Goal: Information Seeking & Learning: Learn about a topic

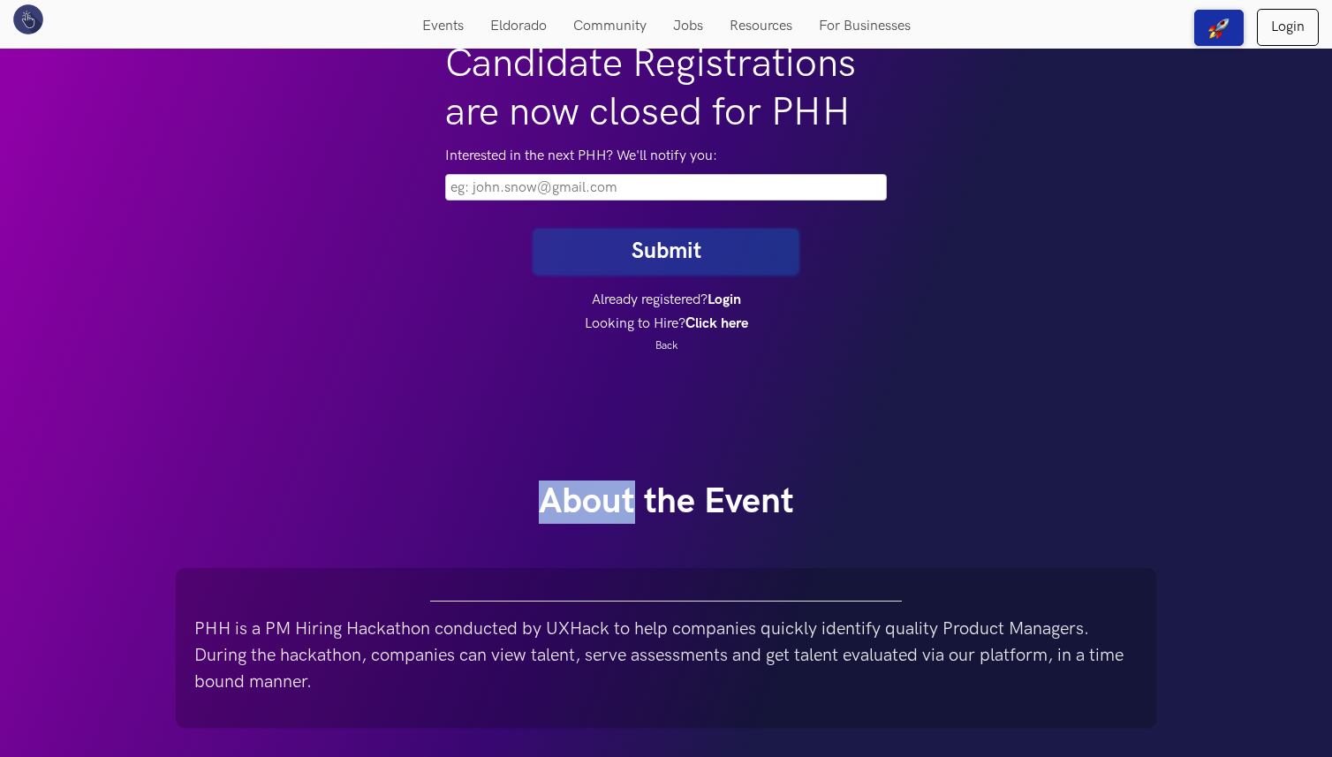
scroll to position [323, 0]
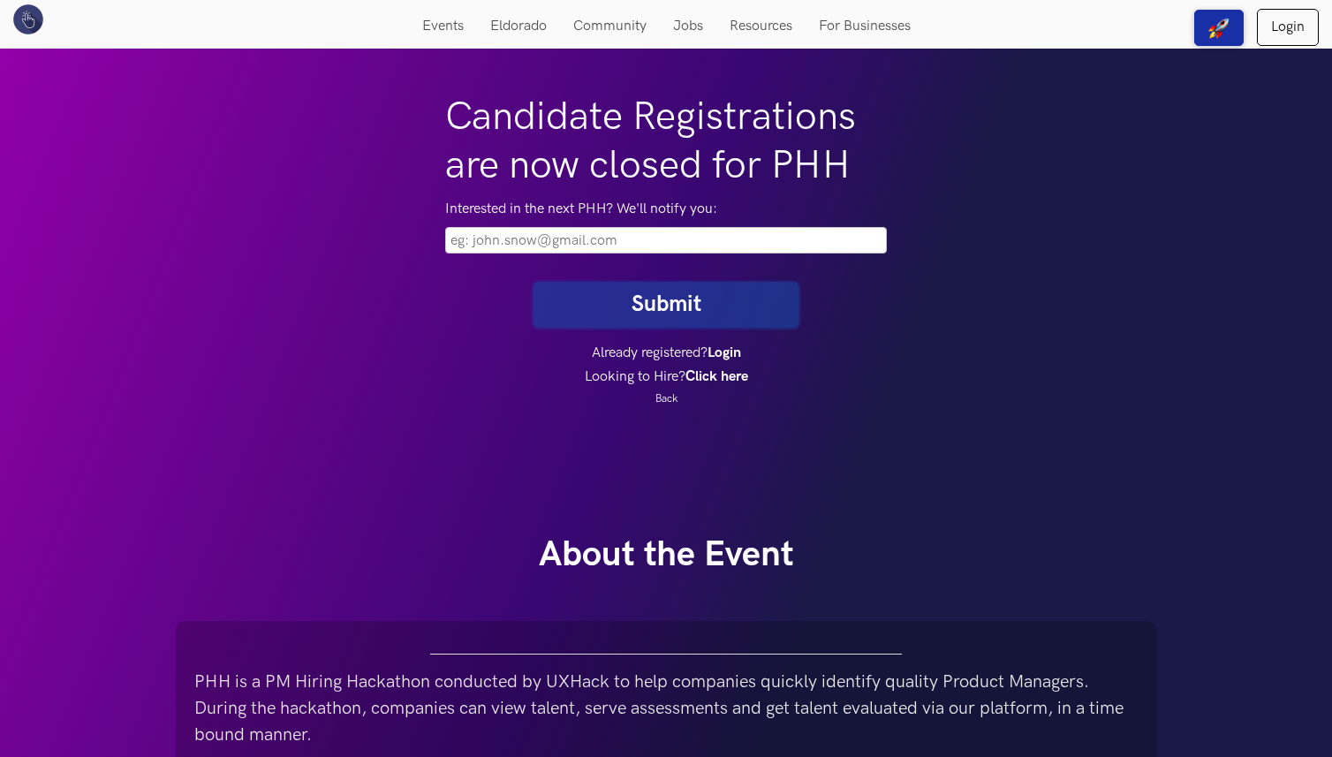
click at [620, 242] on input "email" at bounding box center [666, 240] width 442 height 26
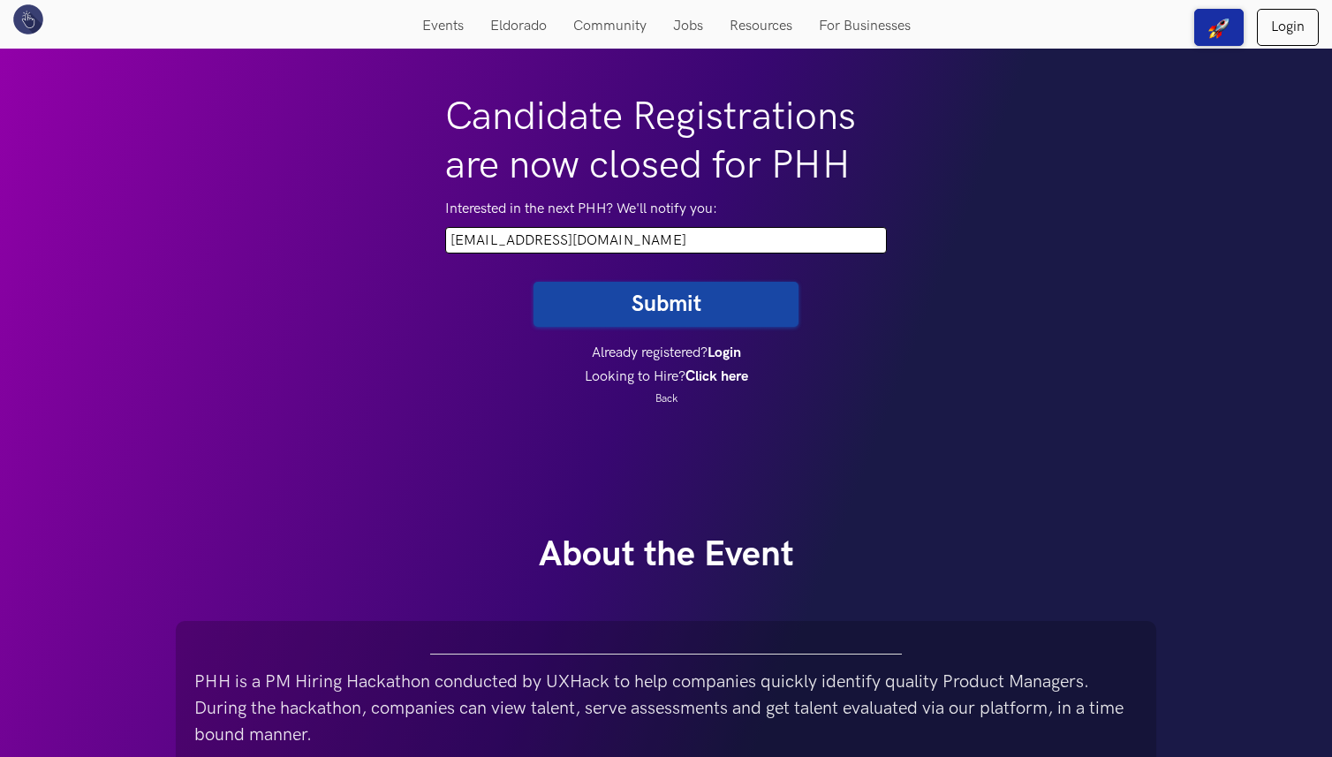
click at [513, 238] on input "abhilipsahena1717@gmail.com" at bounding box center [666, 240] width 442 height 26
type input "abhilipsajena1717@gmail.com"
click at [621, 300] on button "Submit" at bounding box center [665, 304] width 265 height 45
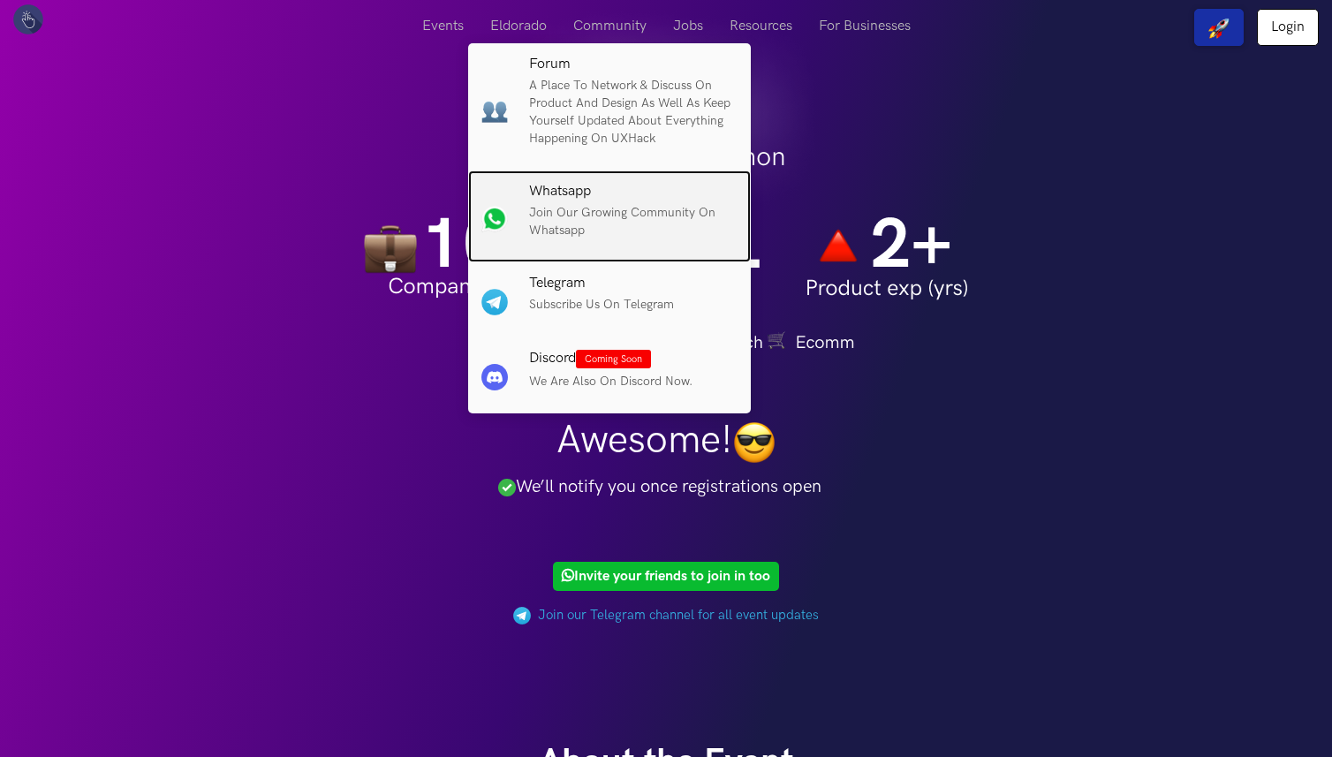
click at [559, 223] on p "Join our growing community on Whatsapp" at bounding box center [633, 221] width 208 height 35
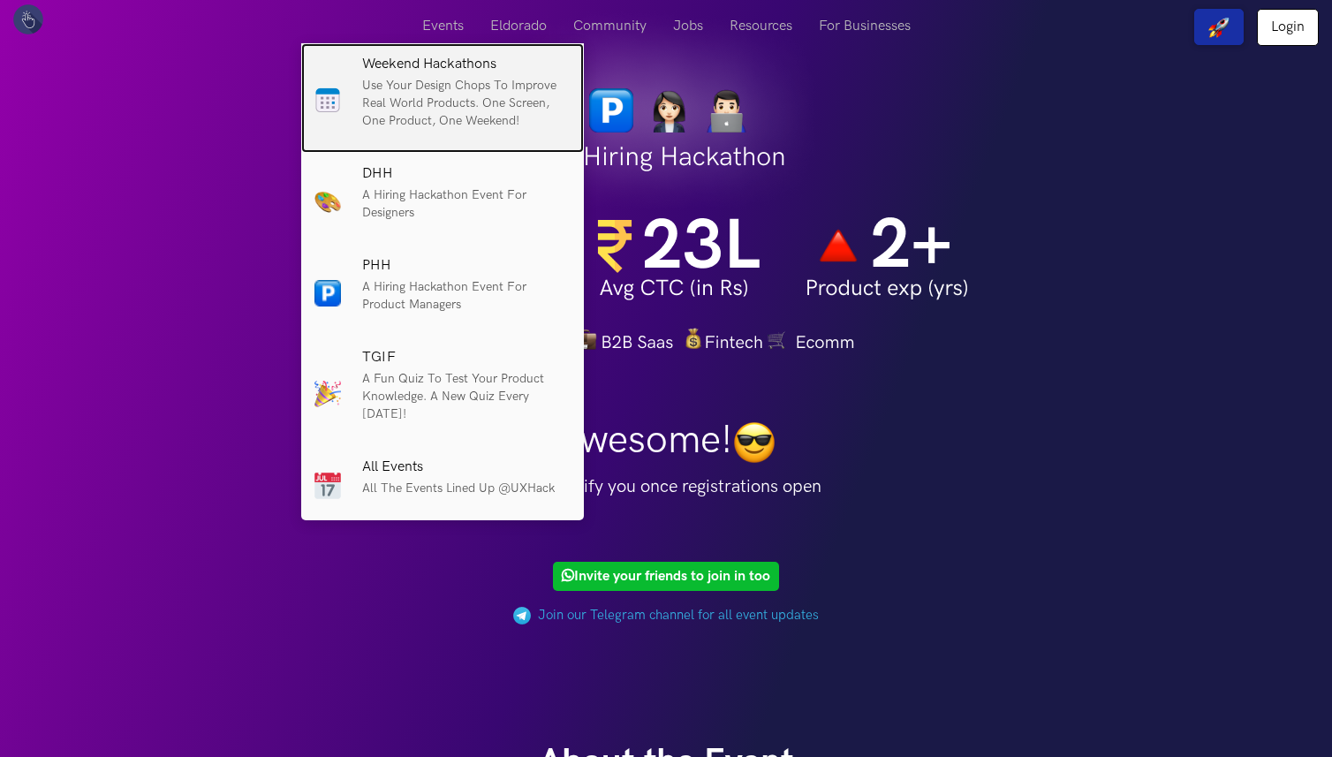
click at [405, 91] on p "Use your design chops to improve real world products. One screen, One product, …" at bounding box center [466, 103] width 208 height 53
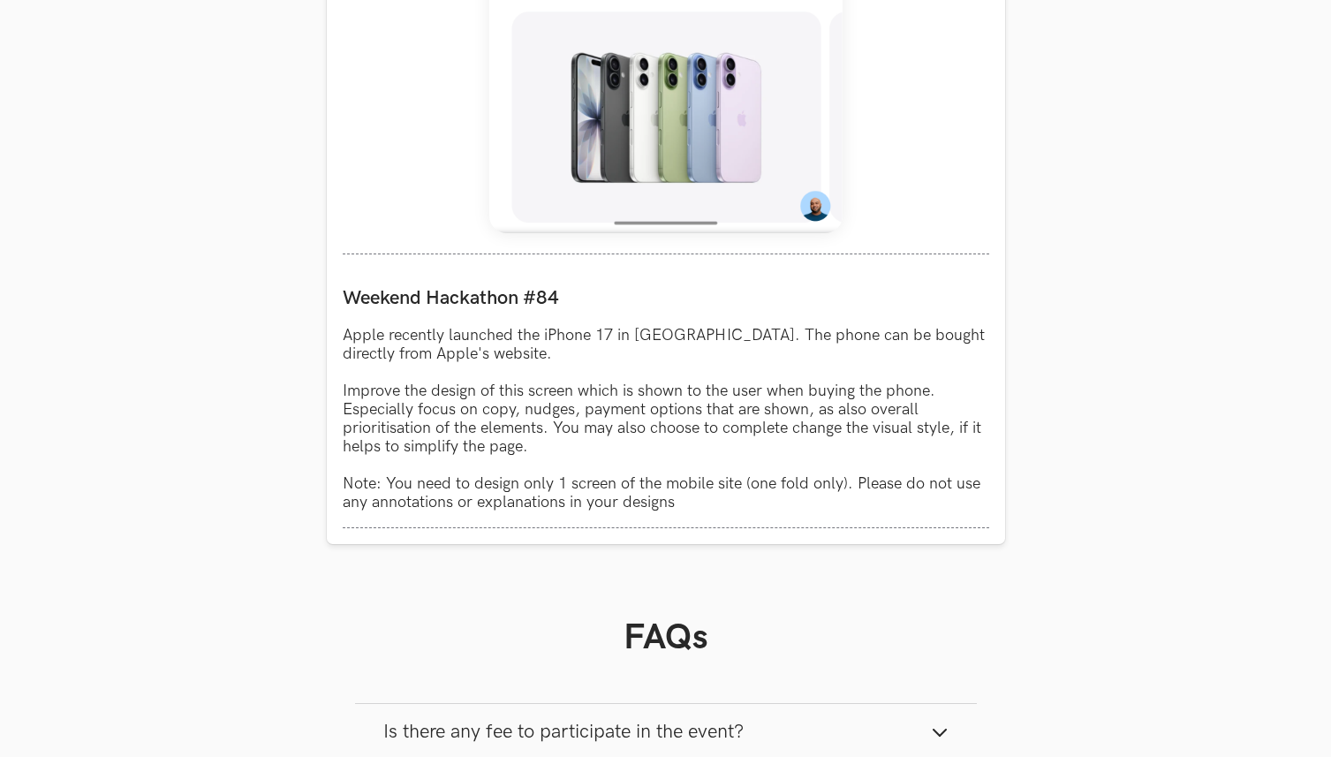
scroll to position [1401, 0]
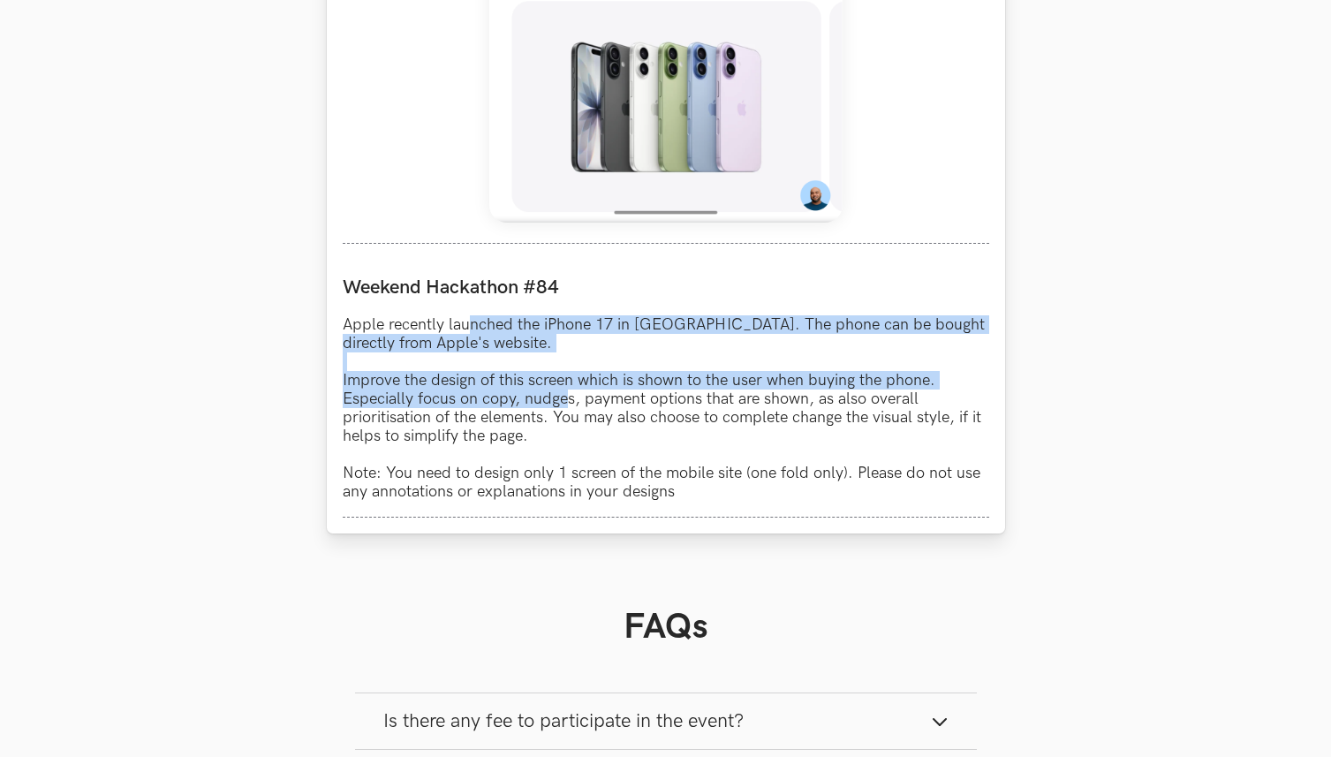
drag, startPoint x: 470, startPoint y: 327, endPoint x: 564, endPoint y: 405, distance: 121.7
click at [564, 407] on p "Apple recently launched the iPhone 17 in India. The phone can be bought directl…" at bounding box center [666, 407] width 647 height 185
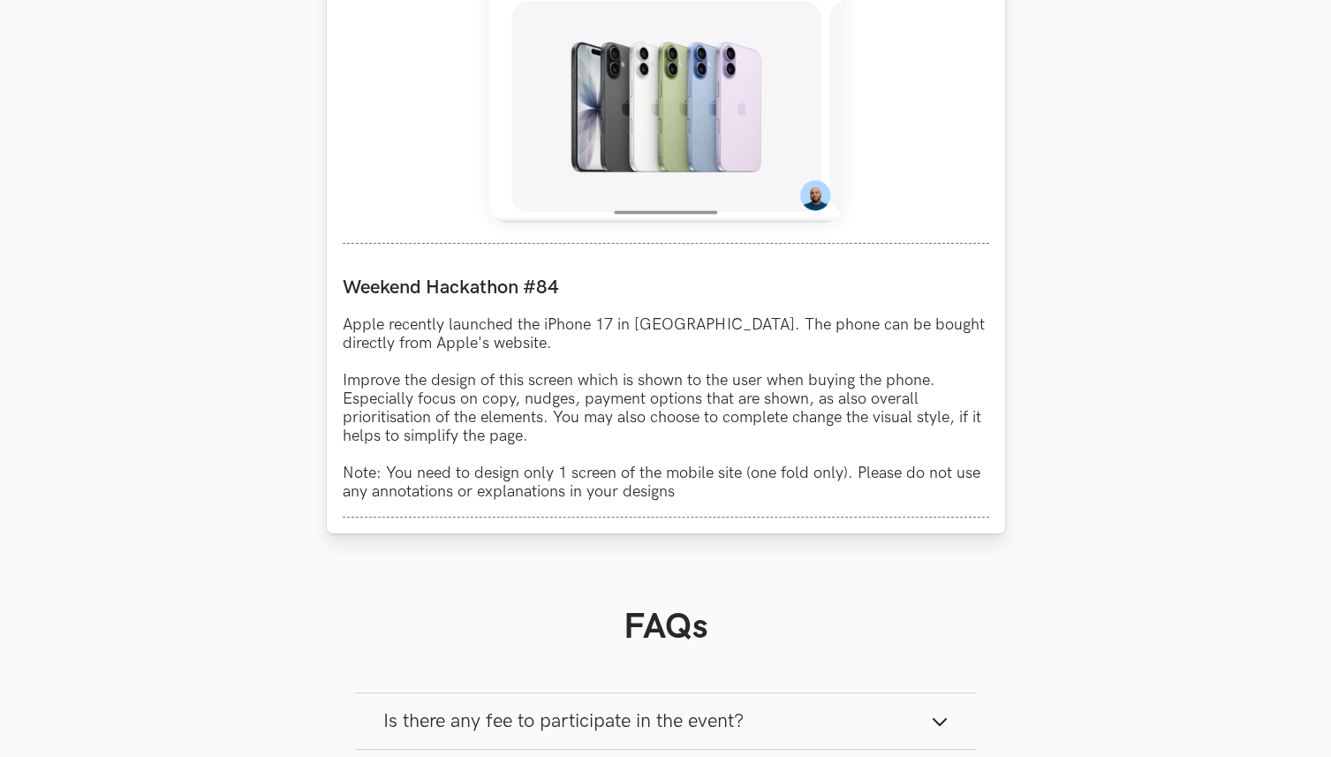
click at [688, 361] on p "Apple recently launched the iPhone 17 in India. The phone can be bought directl…" at bounding box center [666, 407] width 647 height 185
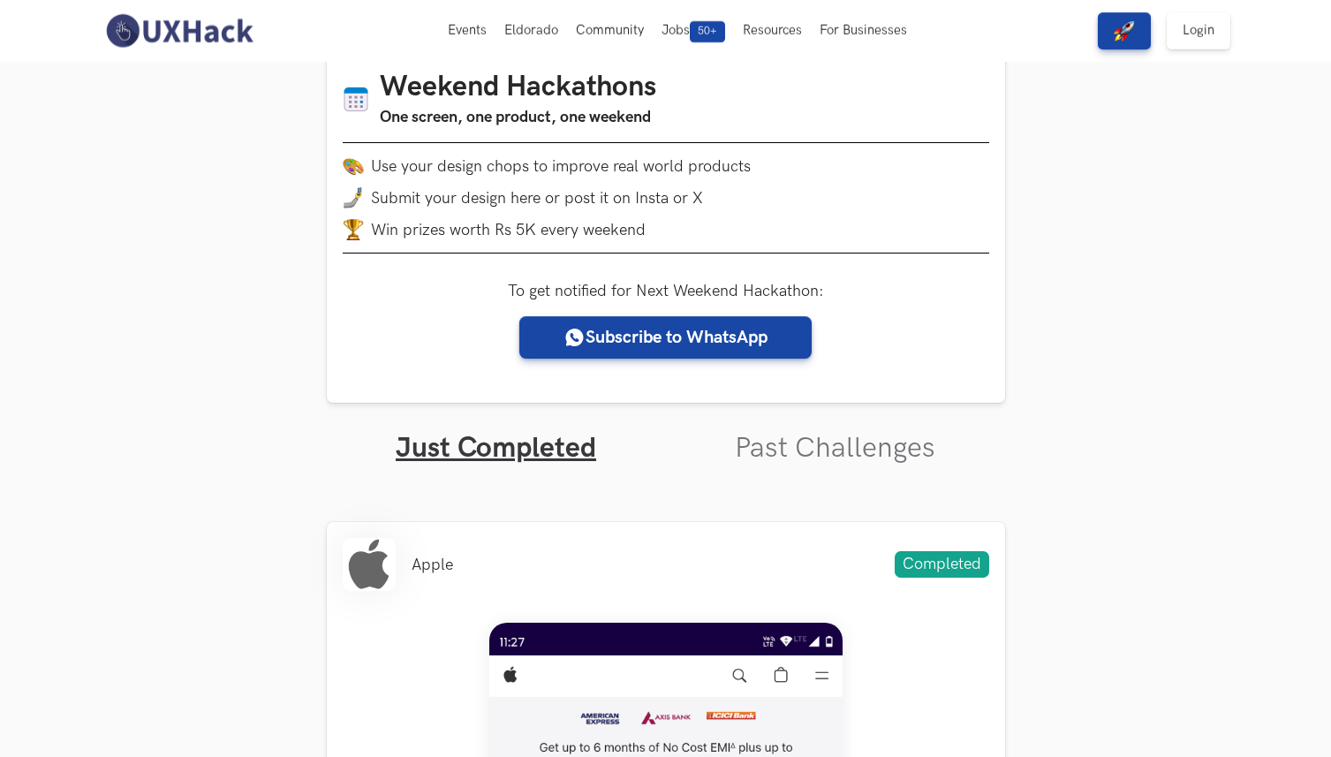
scroll to position [231, 0]
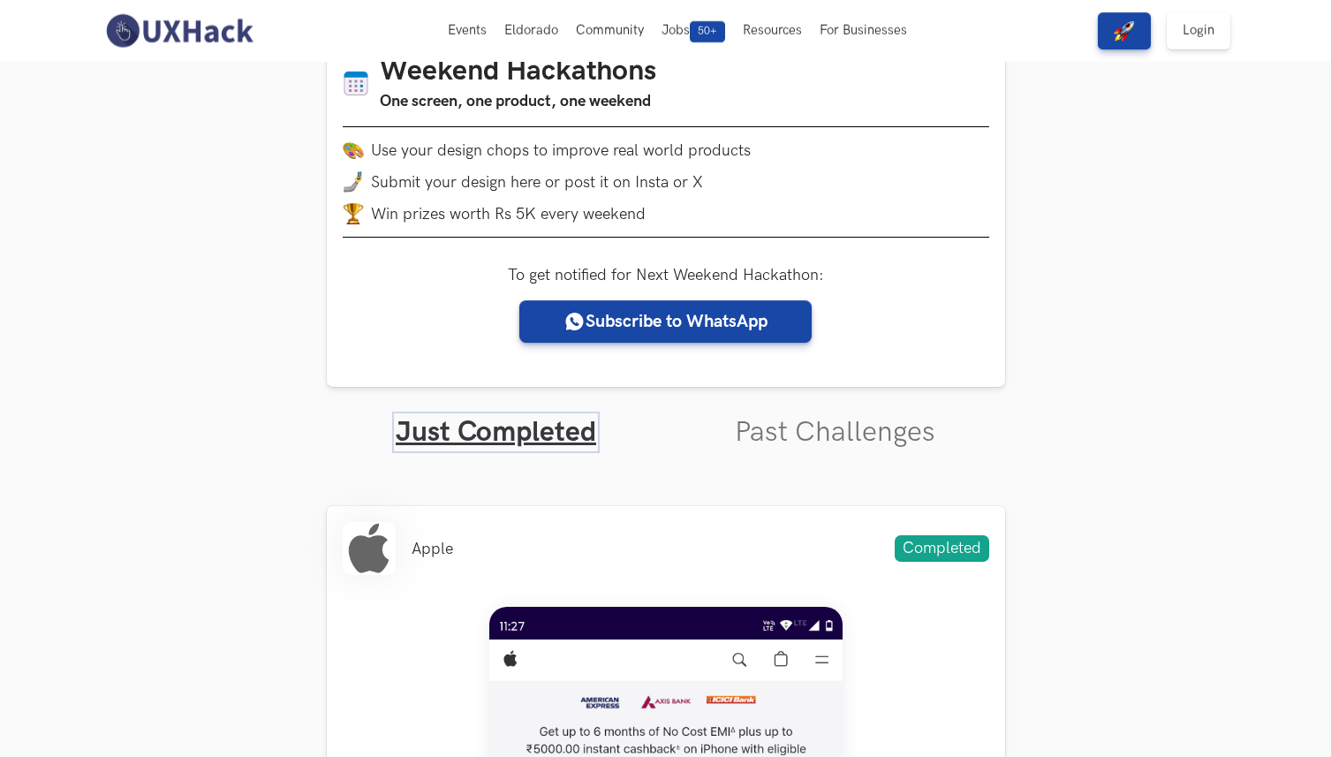
click at [535, 431] on link "Just Completed" at bounding box center [496, 432] width 200 height 34
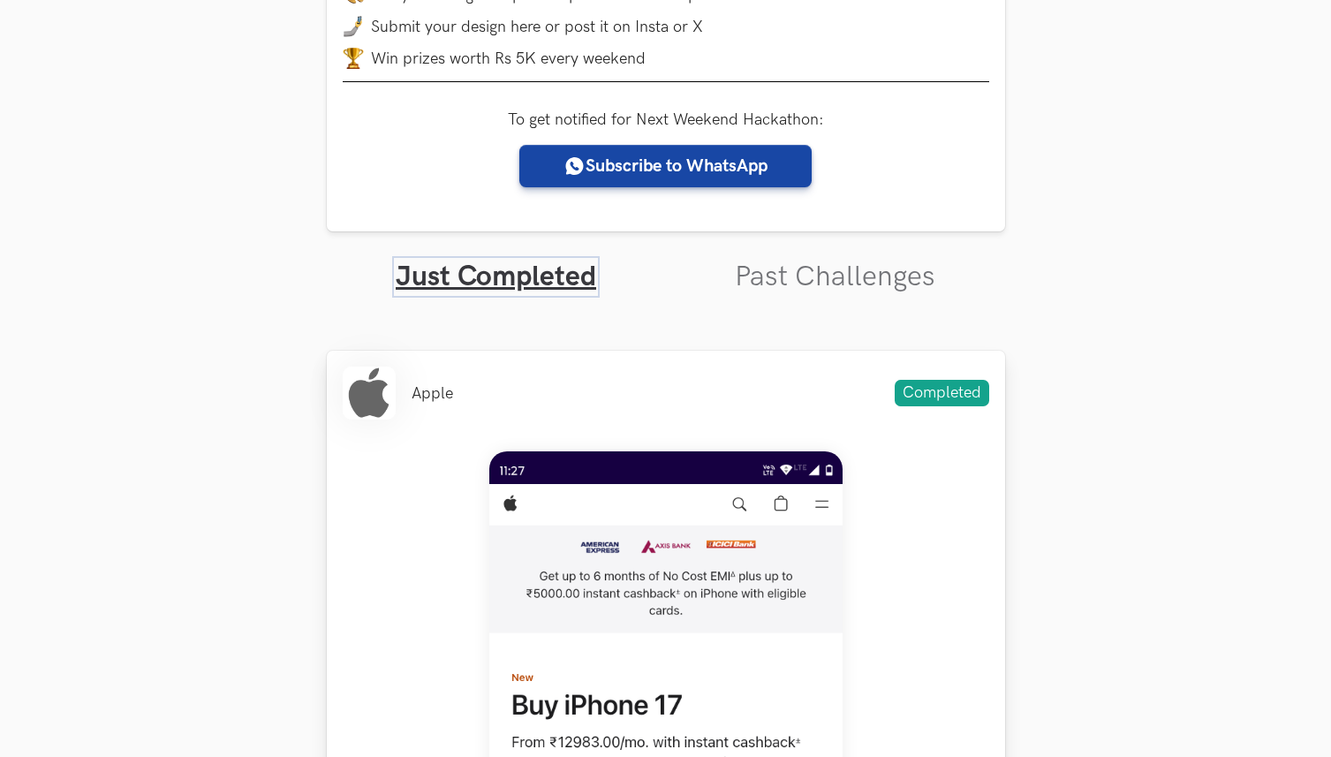
scroll to position [426, 0]
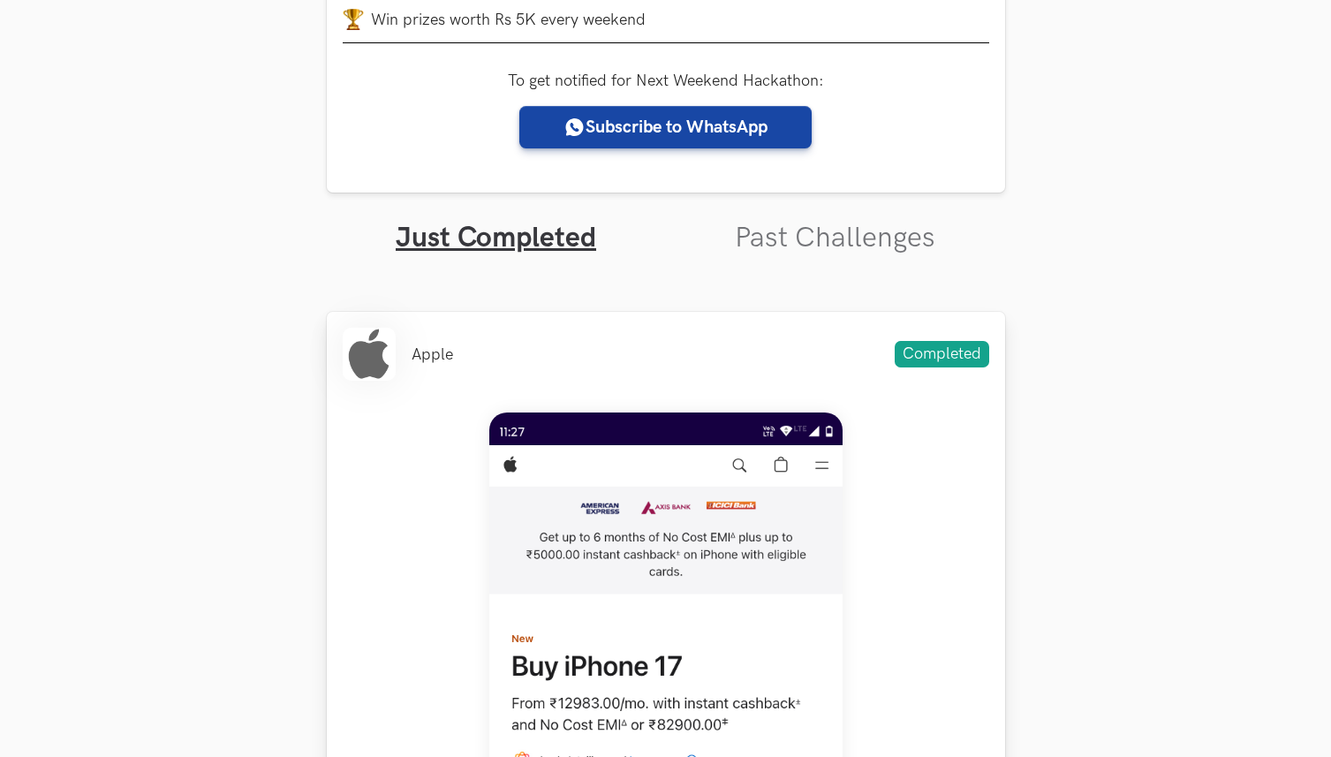
click at [954, 360] on span "Completed" at bounding box center [942, 354] width 95 height 26
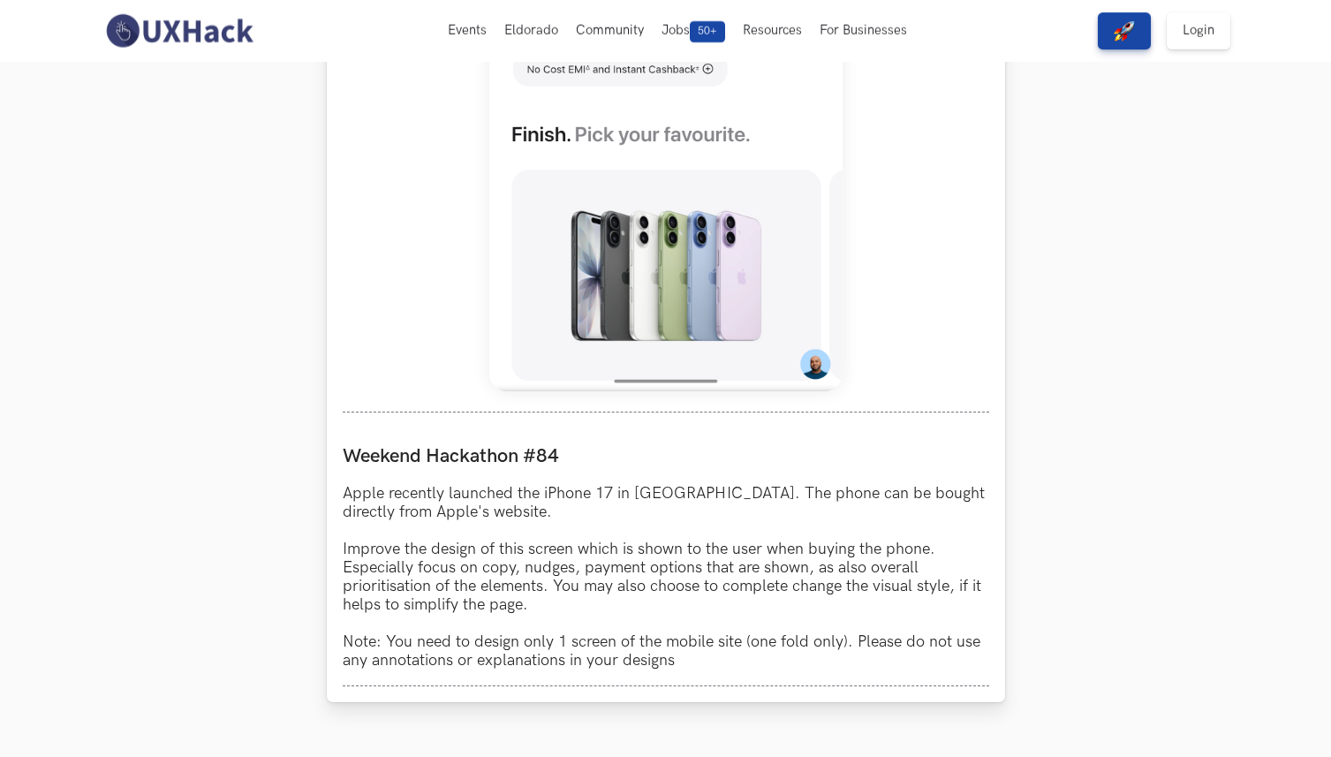
scroll to position [1227, 0]
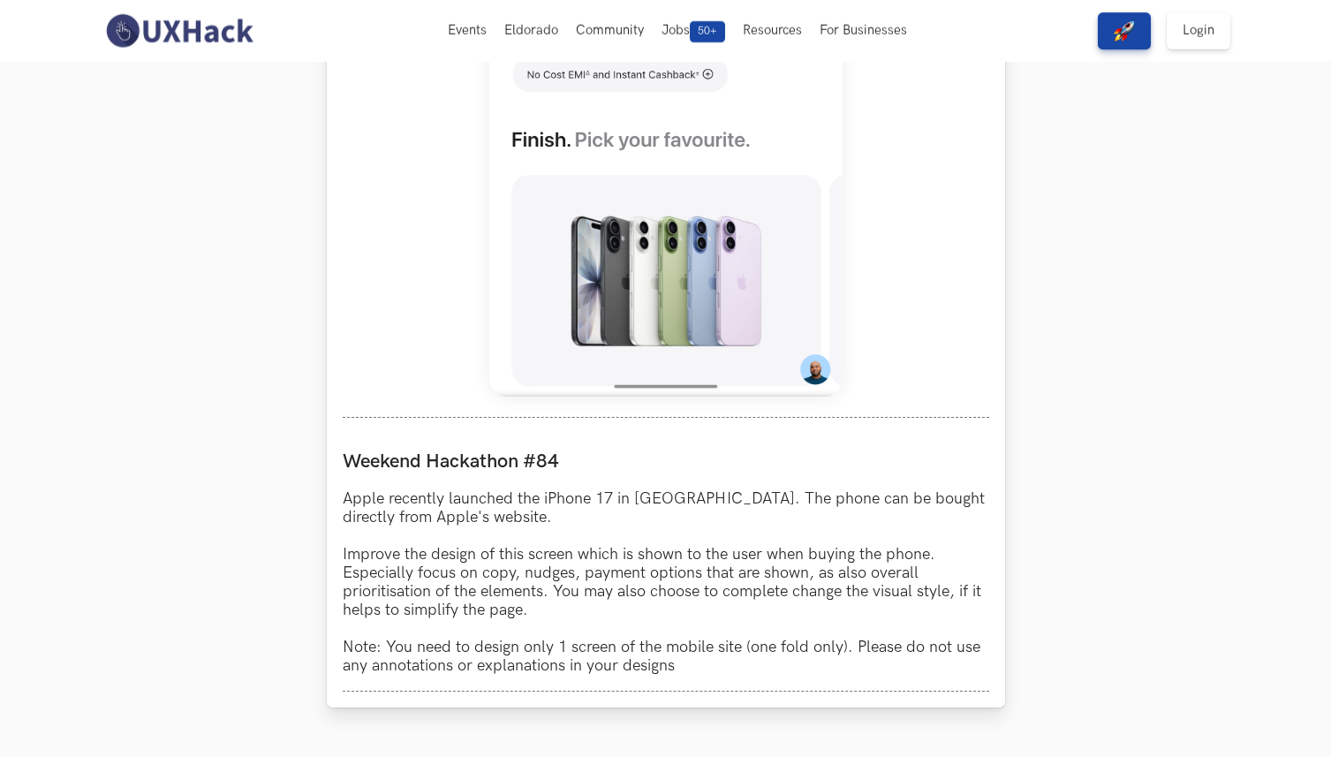
click at [692, 382] on img at bounding box center [665, 3] width 353 height 785
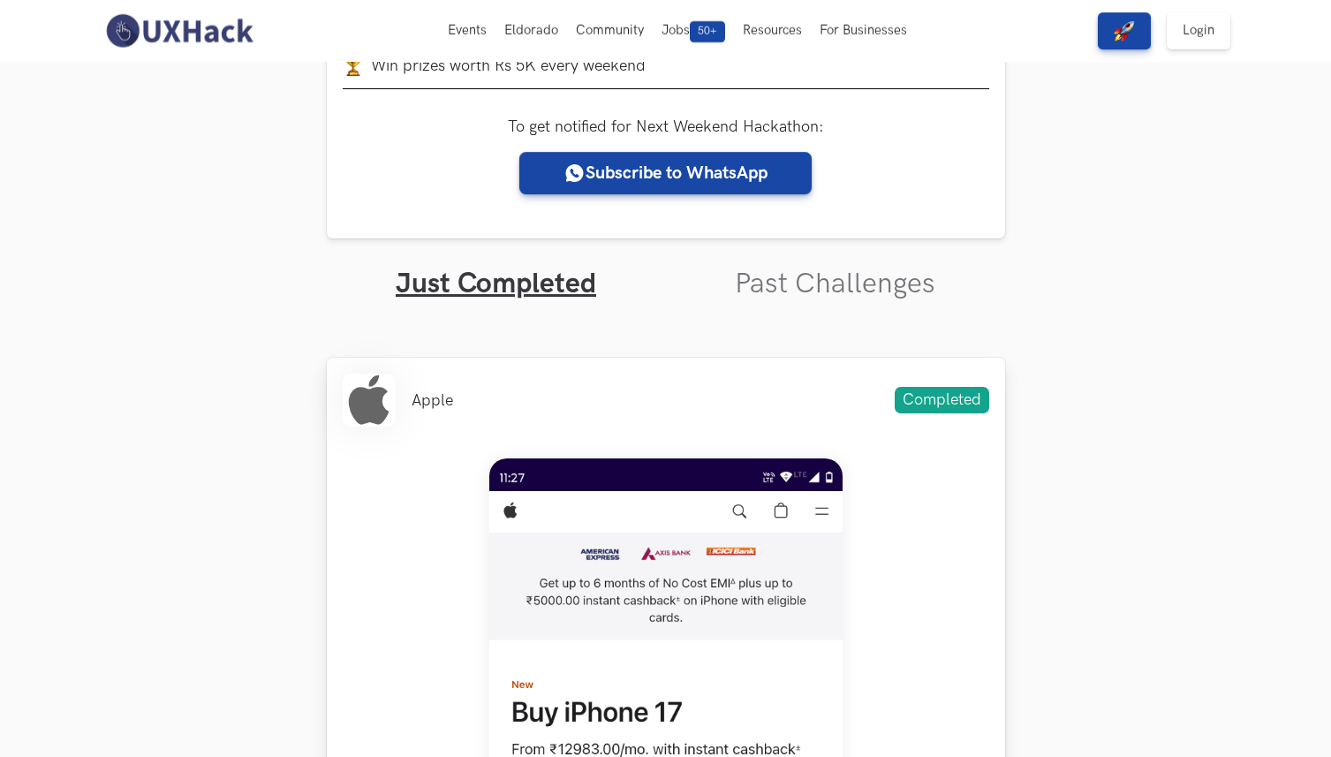
scroll to position [379, 0]
click at [935, 395] on span "Completed" at bounding box center [942, 401] width 95 height 26
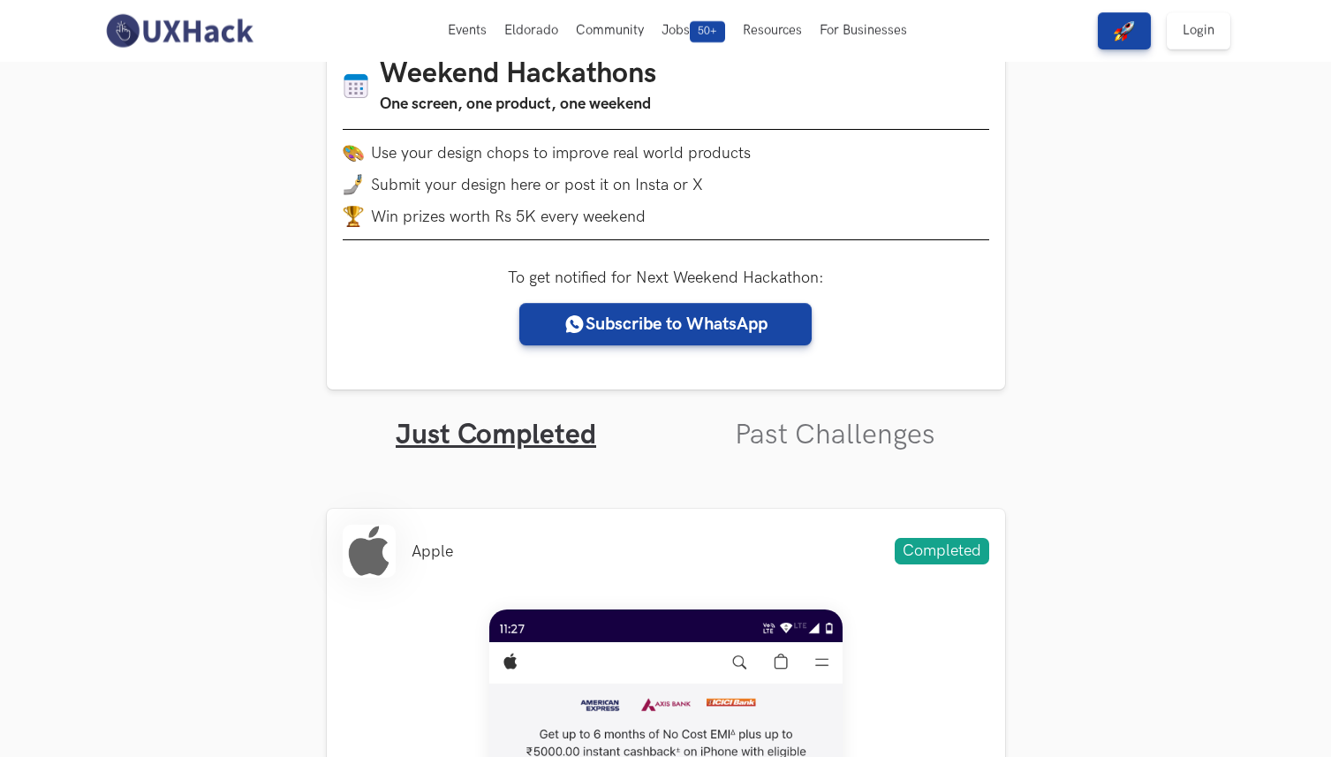
scroll to position [0, 0]
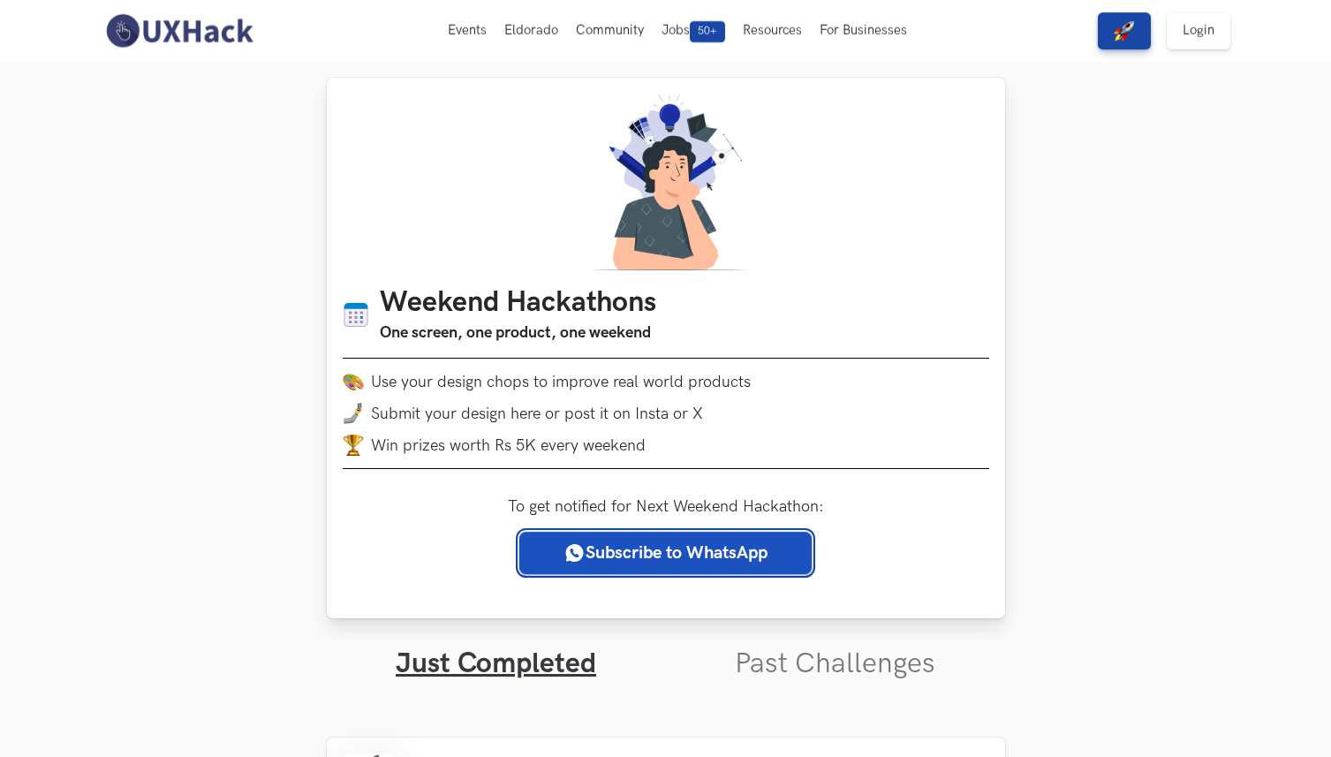
click at [617, 566] on link "Subscribe to WhatsApp" at bounding box center [665, 553] width 292 height 42
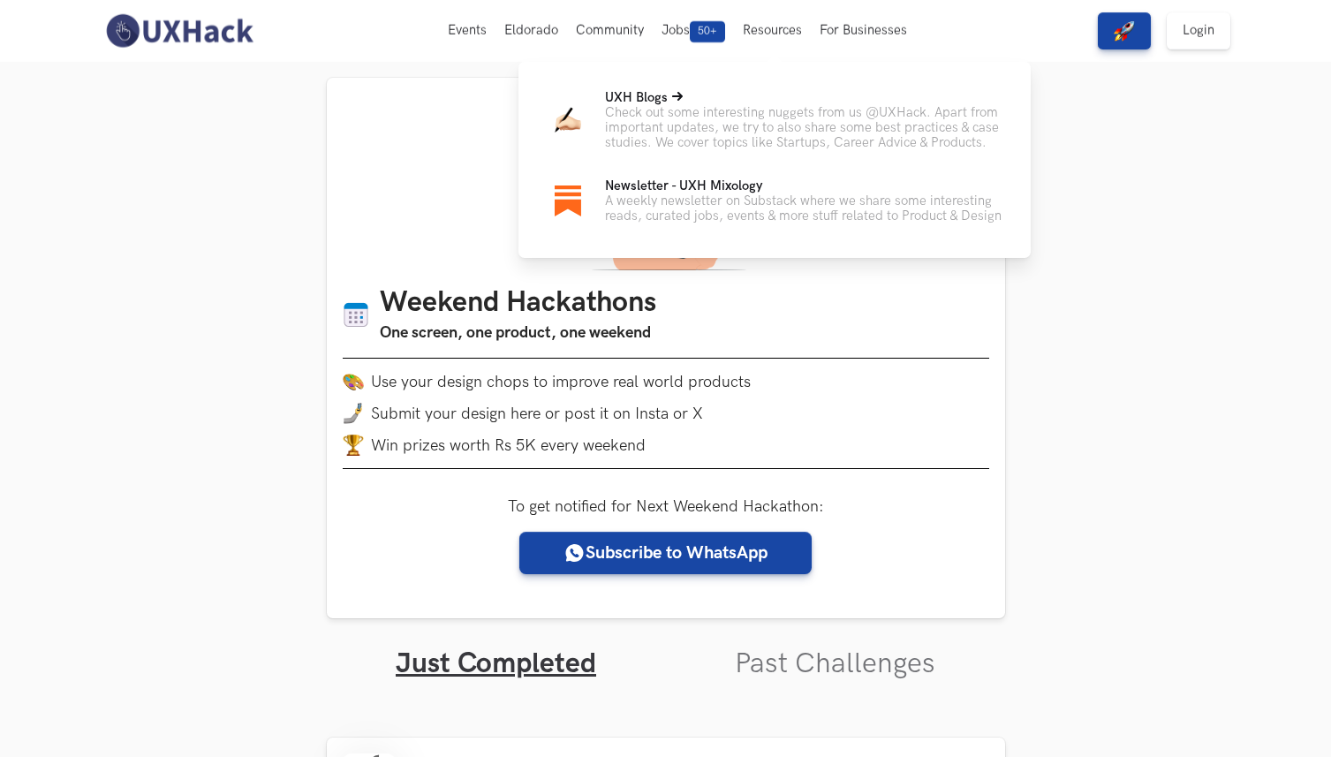
click at [695, 138] on p "Check out some interesting nuggets from us @UXHack. Apart from important update…" at bounding box center [803, 127] width 397 height 45
click at [672, 98] on icon at bounding box center [677, 96] width 11 height 11
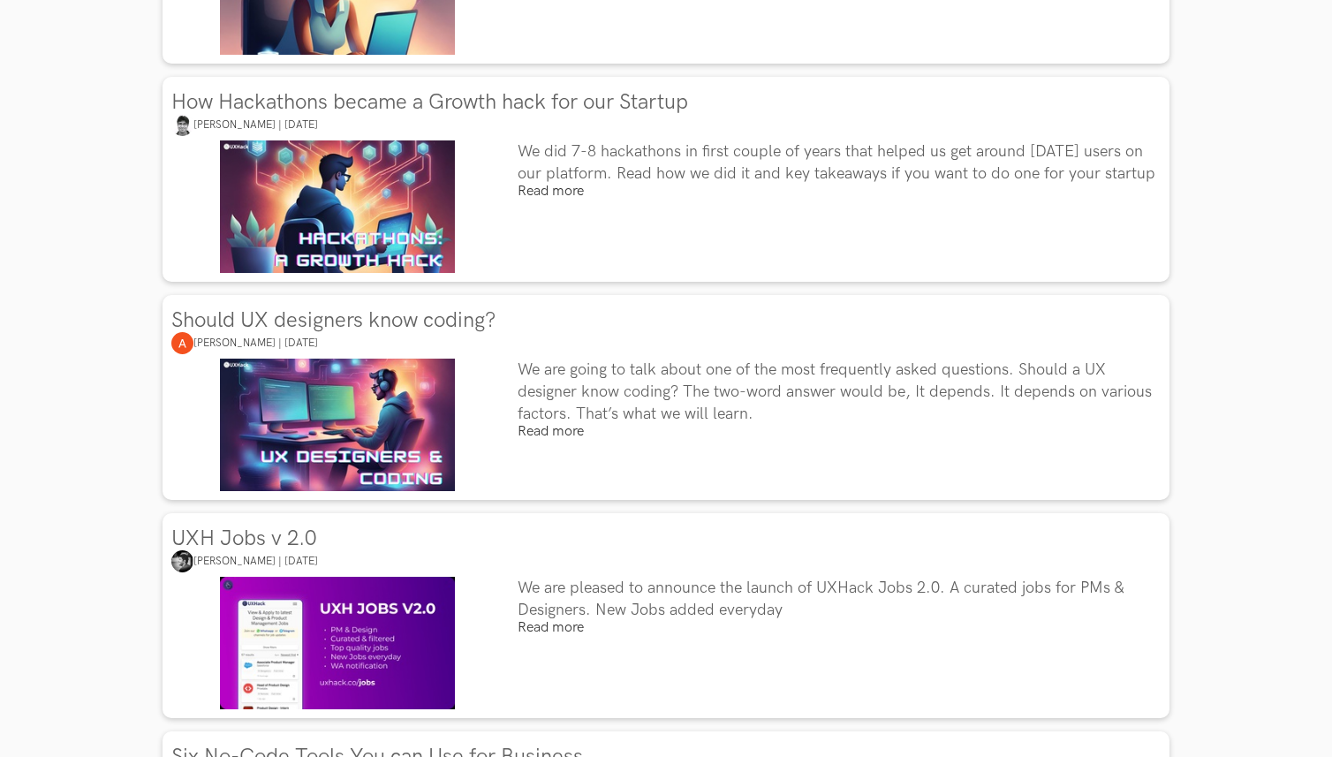
scroll to position [1925, 0]
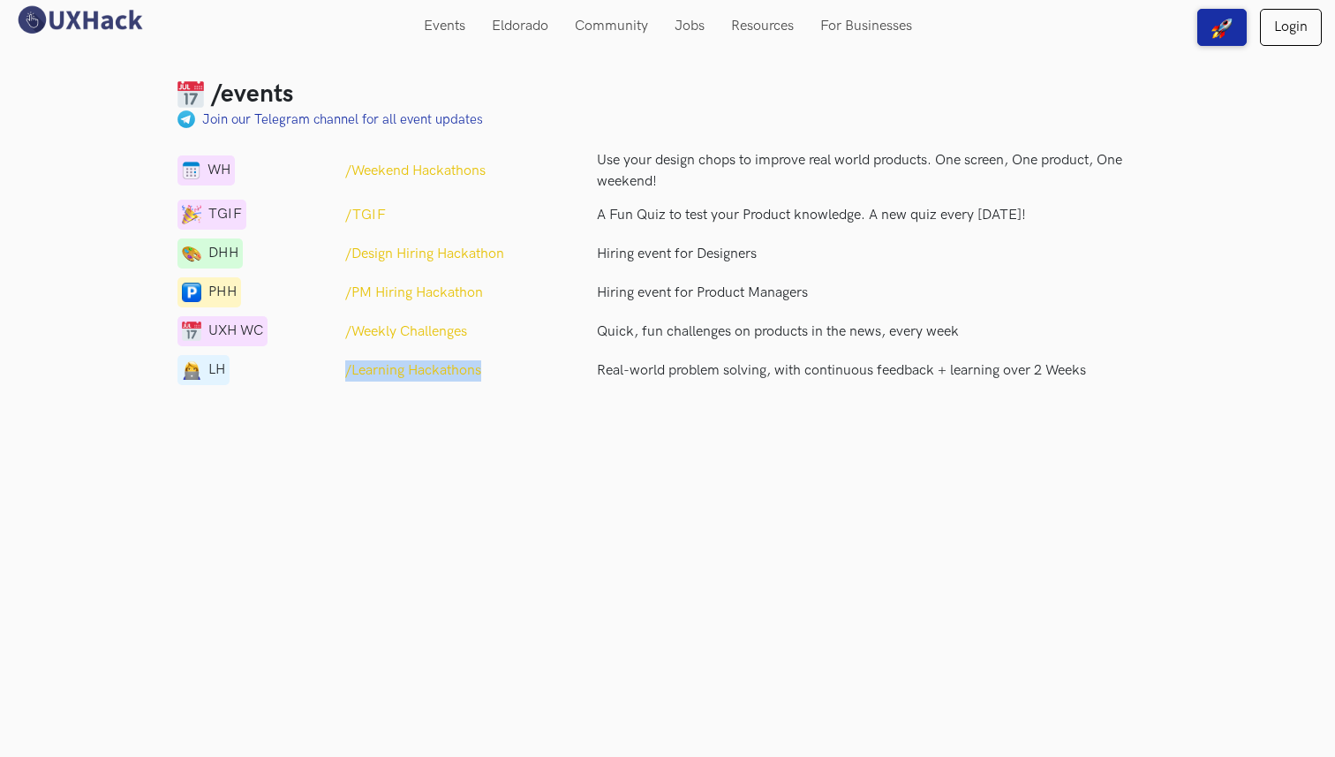
drag, startPoint x: 344, startPoint y: 364, endPoint x: 497, endPoint y: 359, distance: 152.9
click at [497, 360] on div "/Learning Hackathons" at bounding box center [458, 370] width 252 height 21
drag, startPoint x: 341, startPoint y: 166, endPoint x: 514, endPoint y: 167, distance: 173.1
click at [514, 167] on div "/Weekend Hackathons" at bounding box center [458, 171] width 252 height 21
copy p "/Weekend Hackathons"
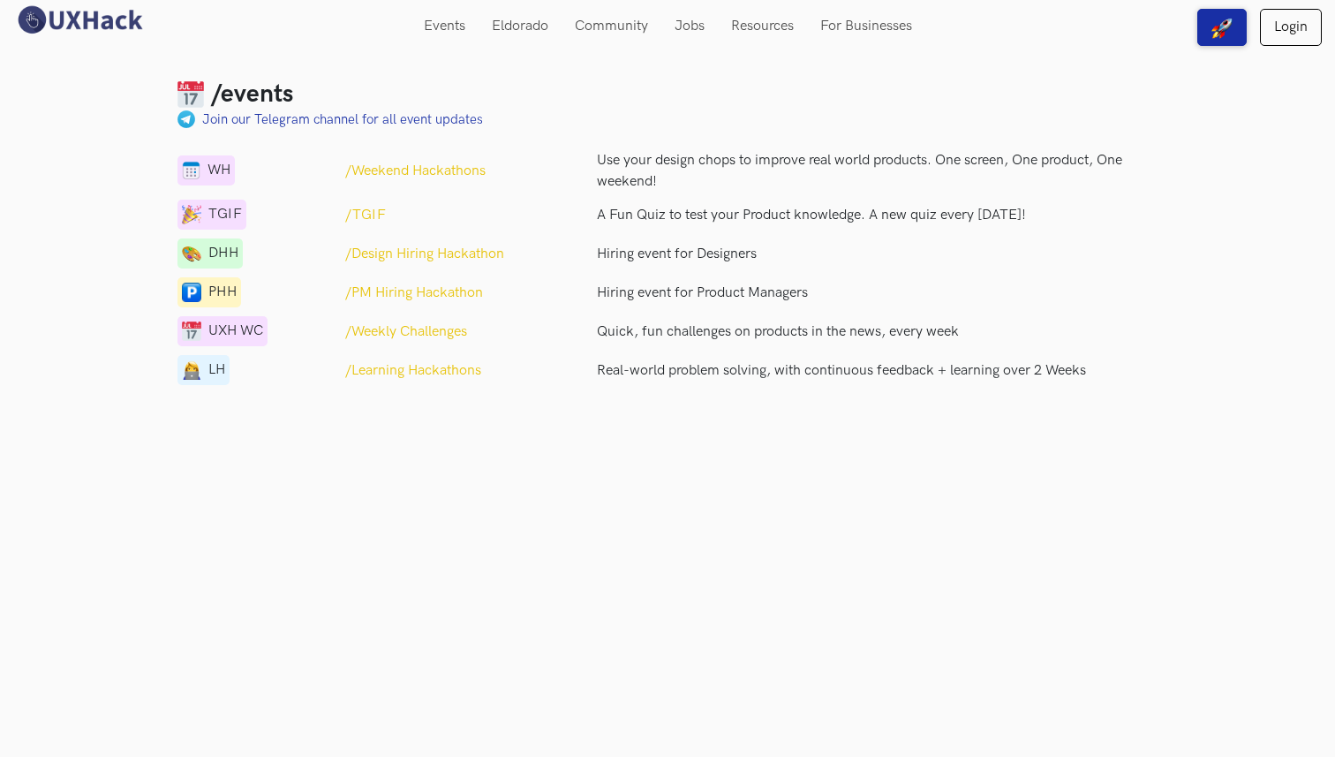
click at [606, 161] on p "Use your design chops to improve real world products. One screen, One product, …" at bounding box center [877, 171] width 561 height 42
click at [471, 162] on p "/Weekend Hackathons" at bounding box center [415, 171] width 140 height 21
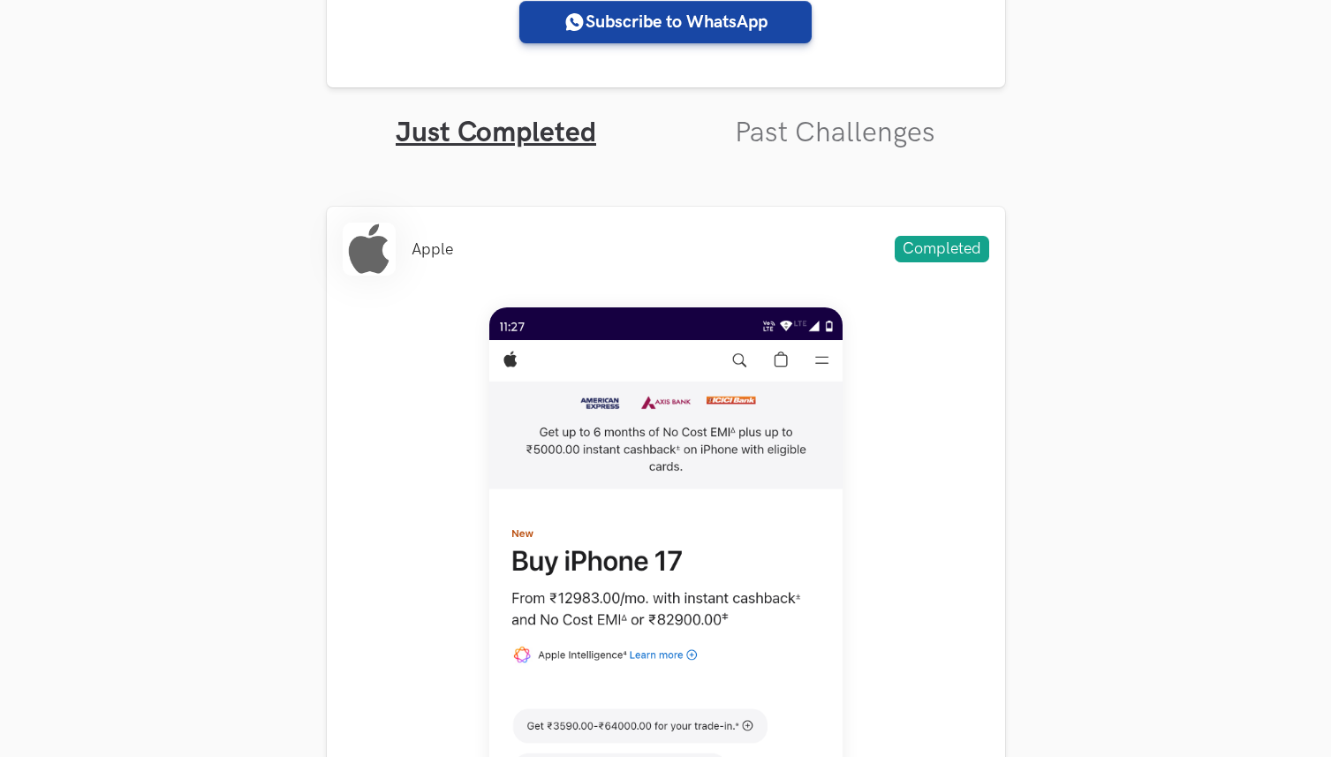
scroll to position [535, 0]
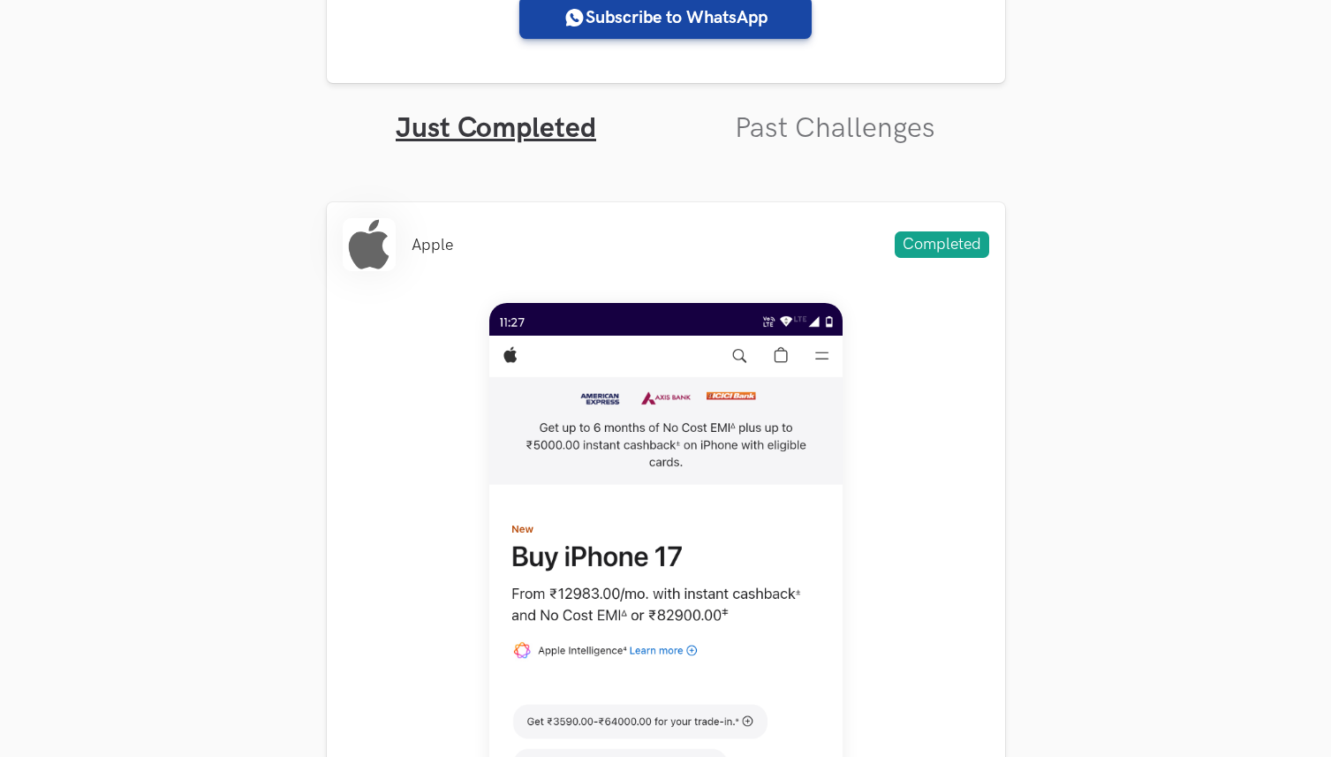
click at [817, 147] on section "Apple Completed Weekend Hackathon #84 Apple recently launched the iPhone 17 in …" at bounding box center [666, 772] width 678 height 1253
click at [818, 129] on link "Past Challenges" at bounding box center [835, 128] width 200 height 34
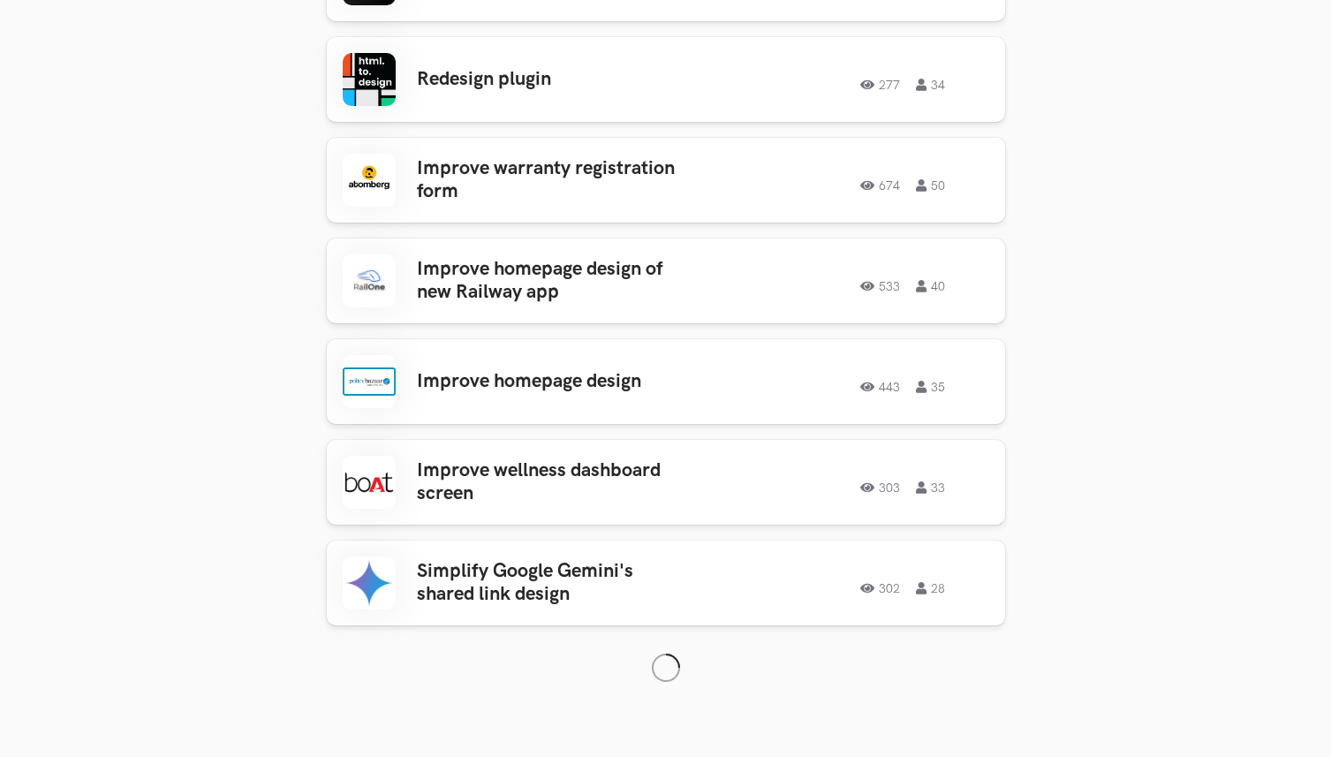
scroll to position [1210, 0]
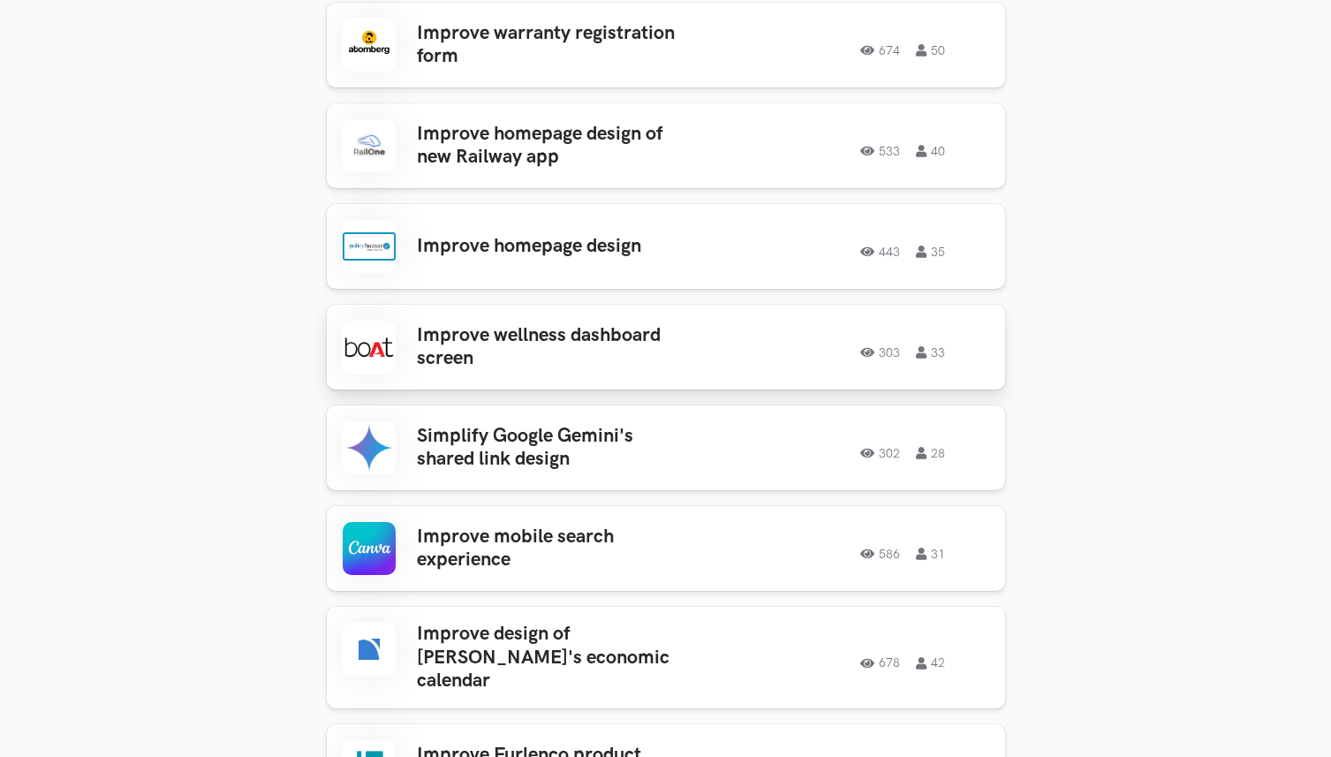
click at [732, 335] on div "Improve wellness dashboard screen 303 33 303 33" at bounding box center [666, 347] width 647 height 53
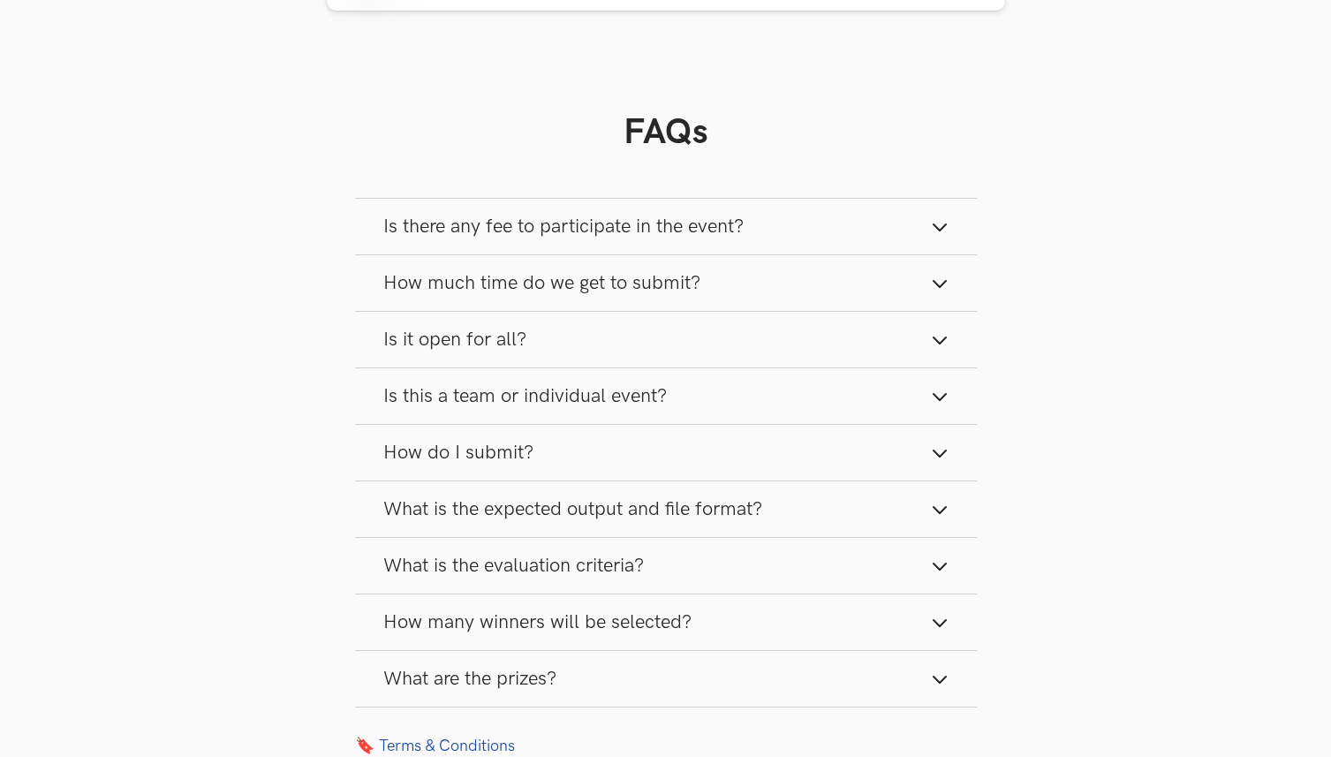
scroll to position [3155, 0]
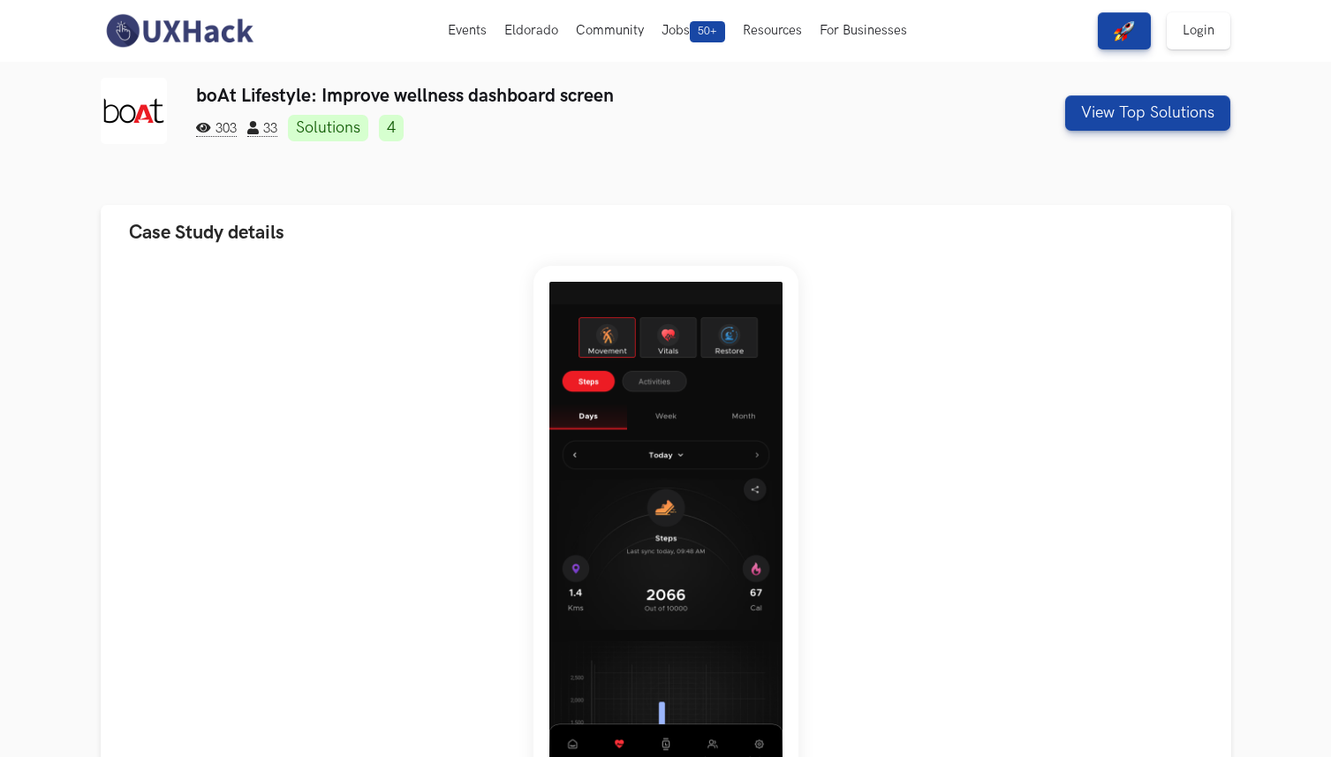
click at [340, 130] on link "Solutions" at bounding box center [328, 128] width 80 height 26
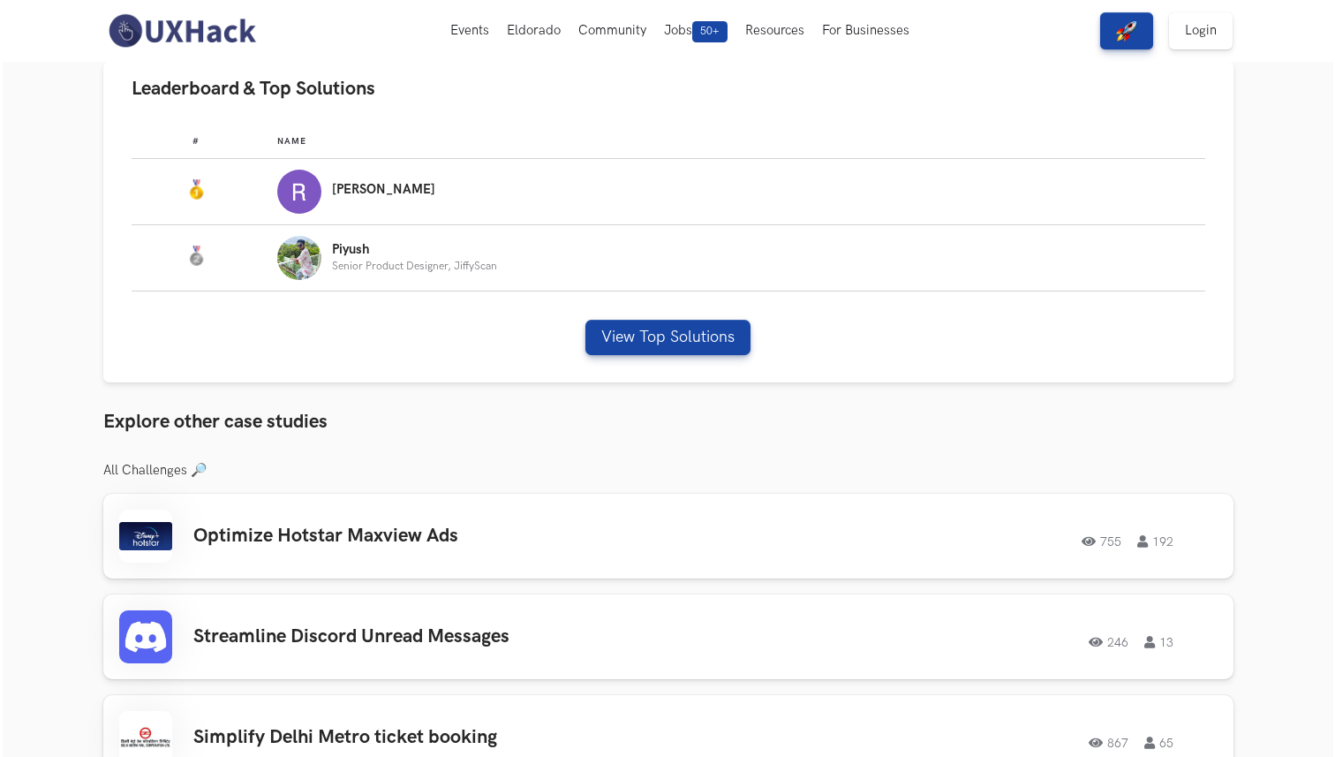
scroll to position [995, 0]
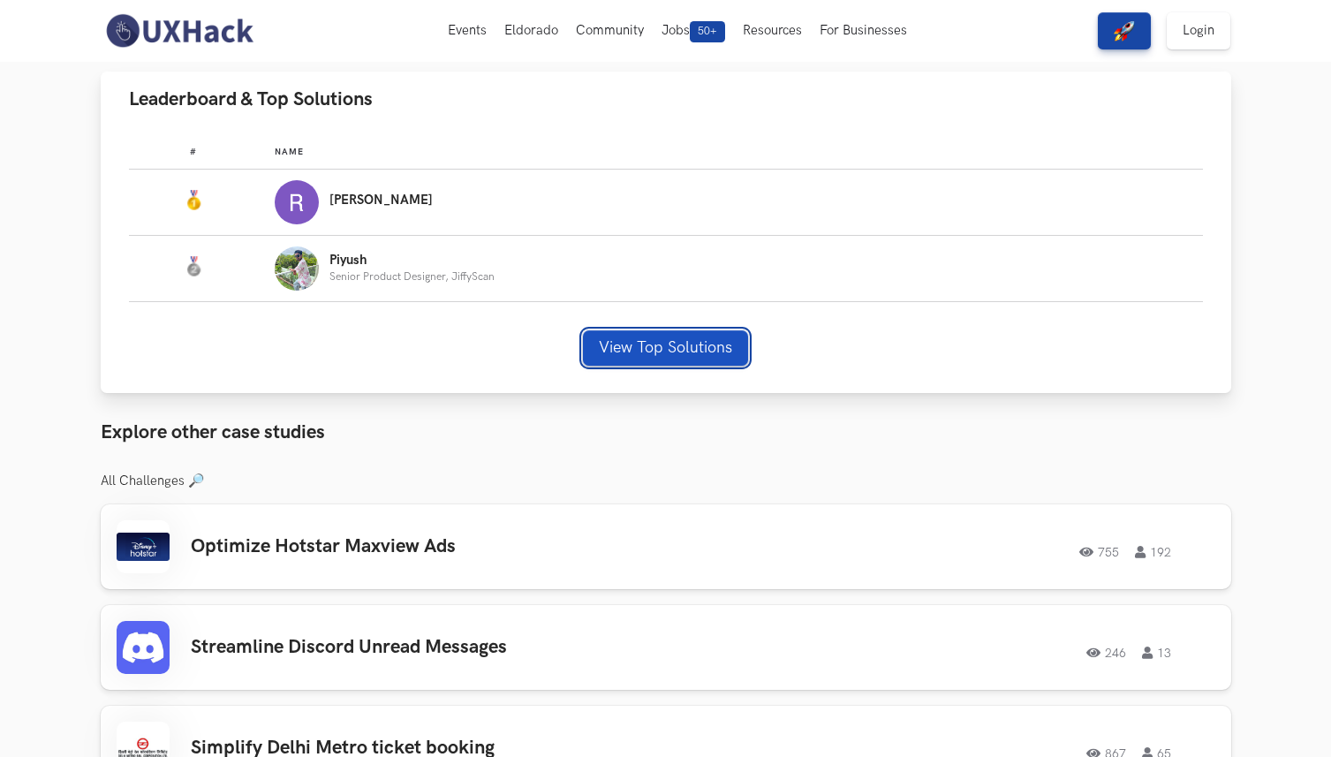
click at [609, 346] on button "View Top Solutions" at bounding box center [665, 347] width 165 height 35
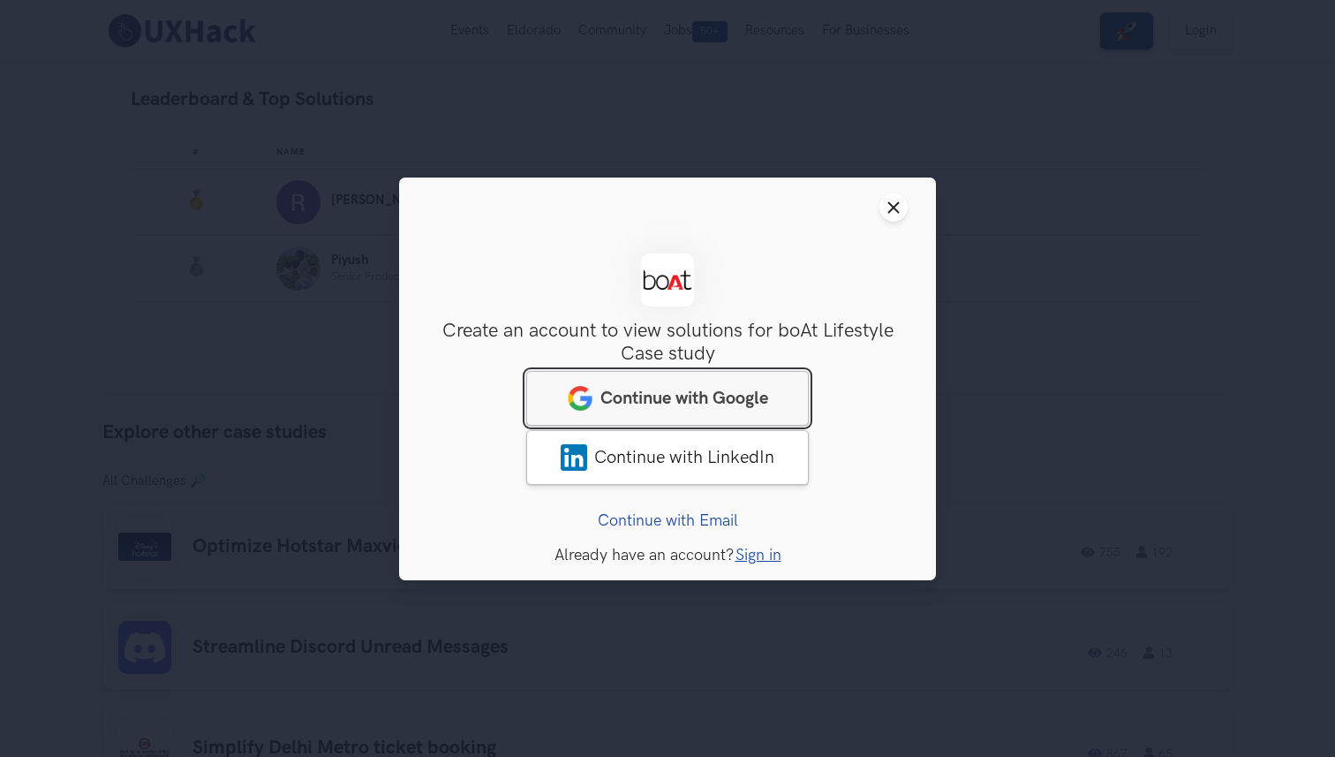
click at [664, 413] on link "Continue with Google" at bounding box center [667, 397] width 283 height 55
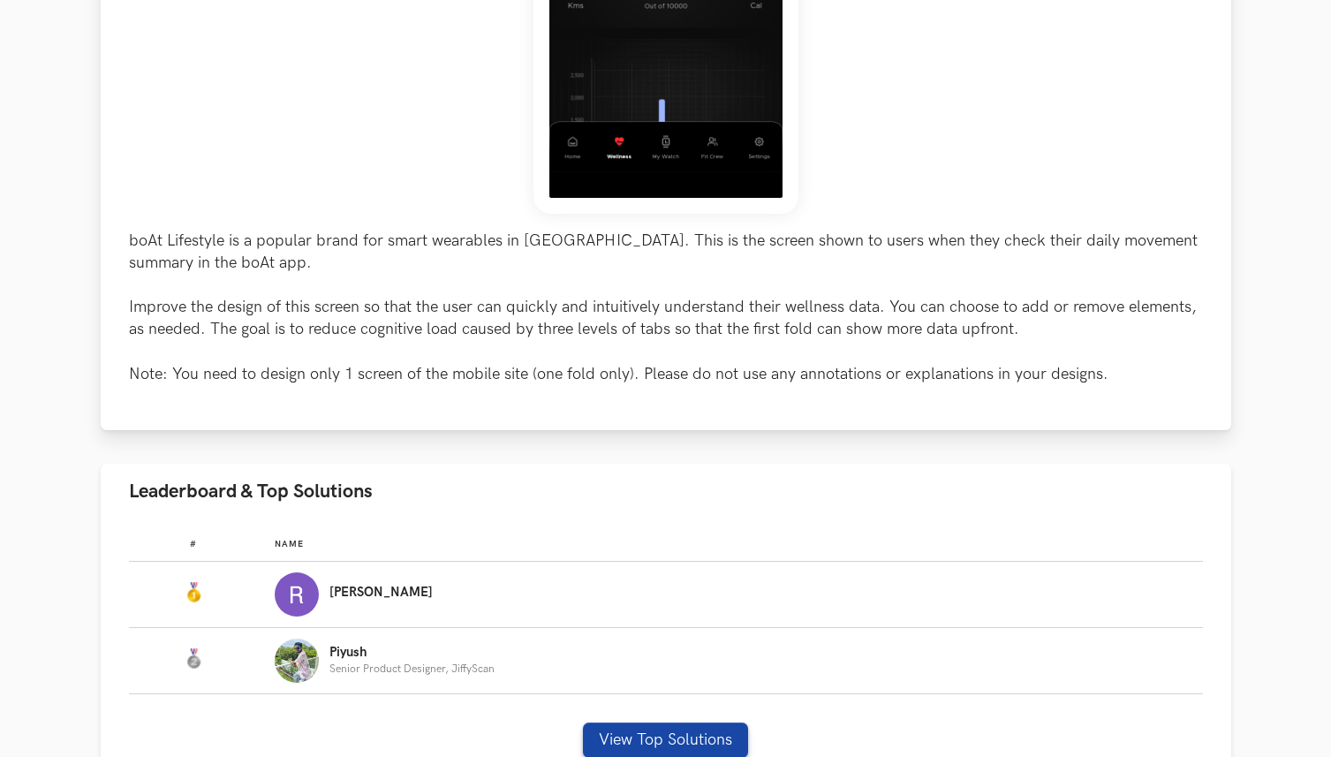
scroll to position [577, 0]
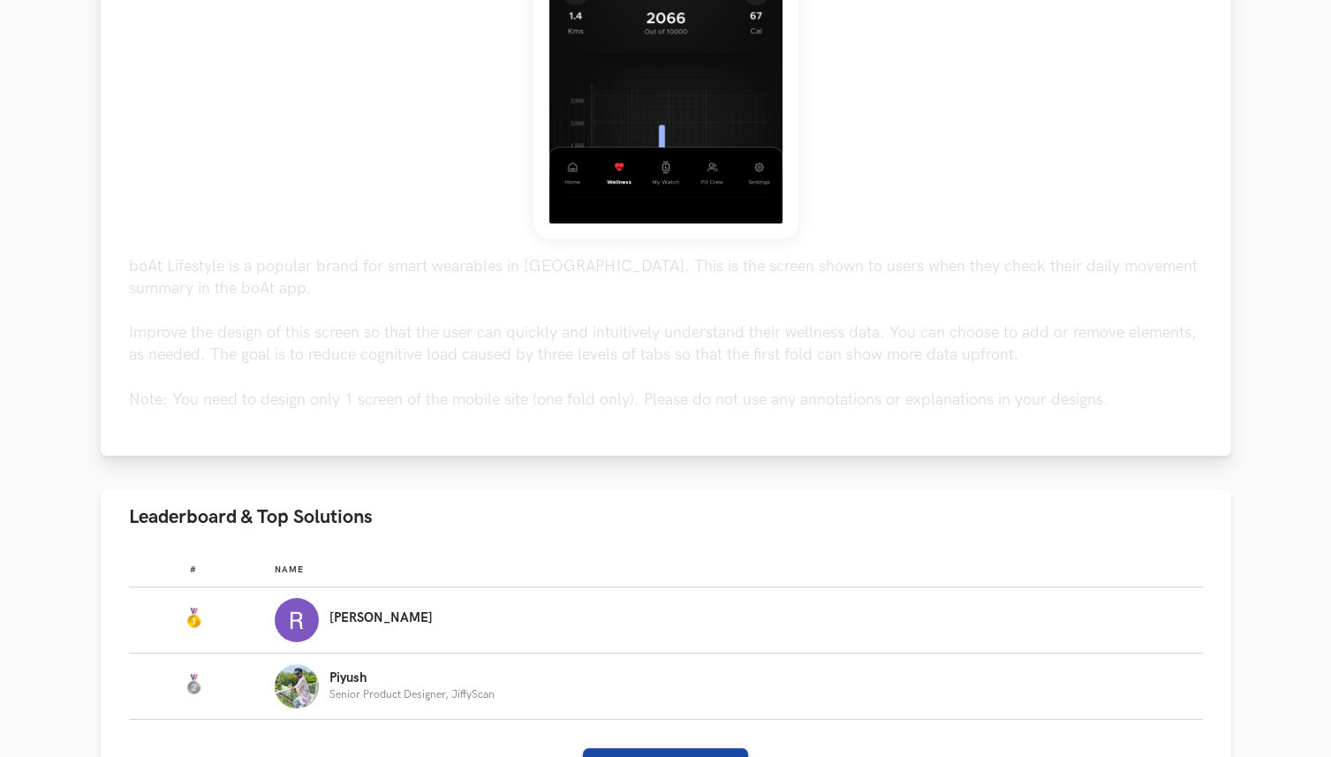
click at [120, 263] on div "boAt Lifestyle is a popular brand for smart wearables in [GEOGRAPHIC_DATA]. Thi…" at bounding box center [666, 70] width 1131 height 772
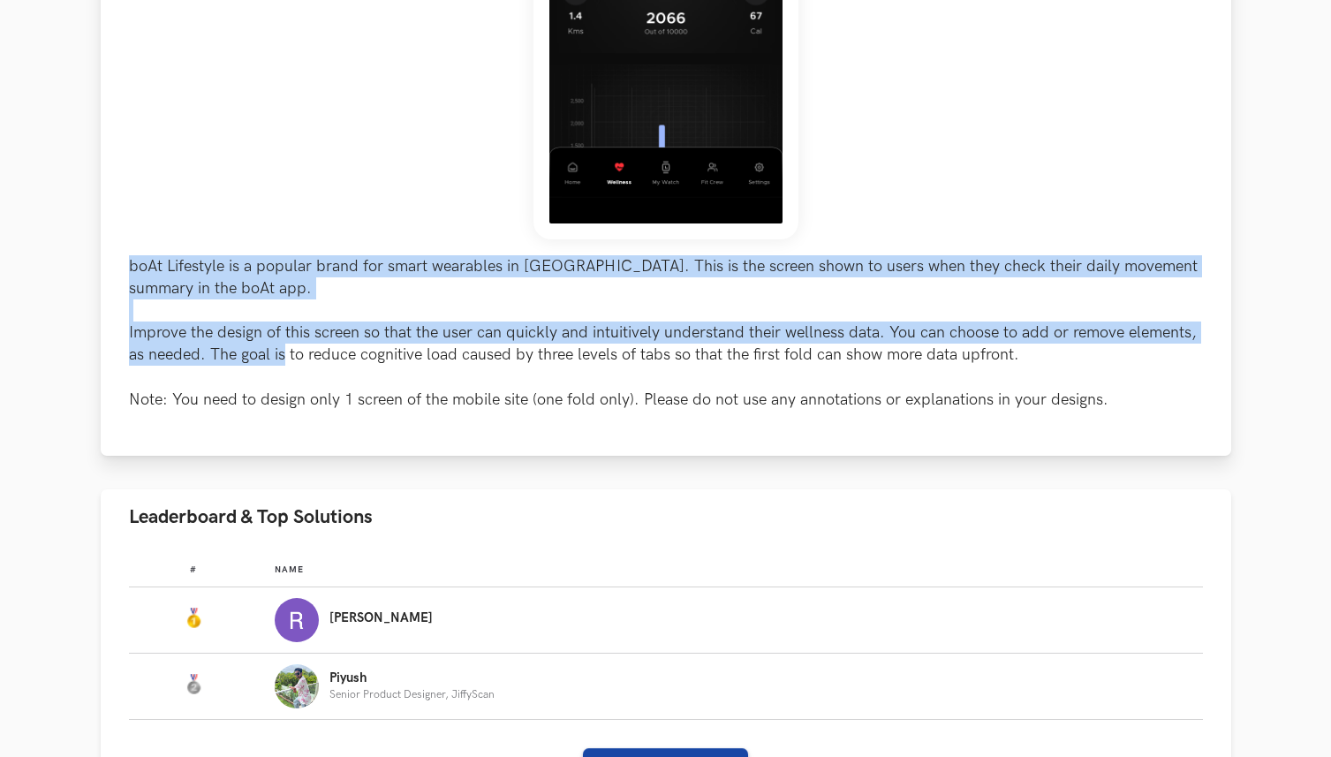
drag, startPoint x: 126, startPoint y: 259, endPoint x: 287, endPoint y: 350, distance: 184.7
click at [287, 350] on div "boAt Lifestyle is a popular brand for smart wearables in [GEOGRAPHIC_DATA]. Thi…" at bounding box center [666, 70] width 1131 height 772
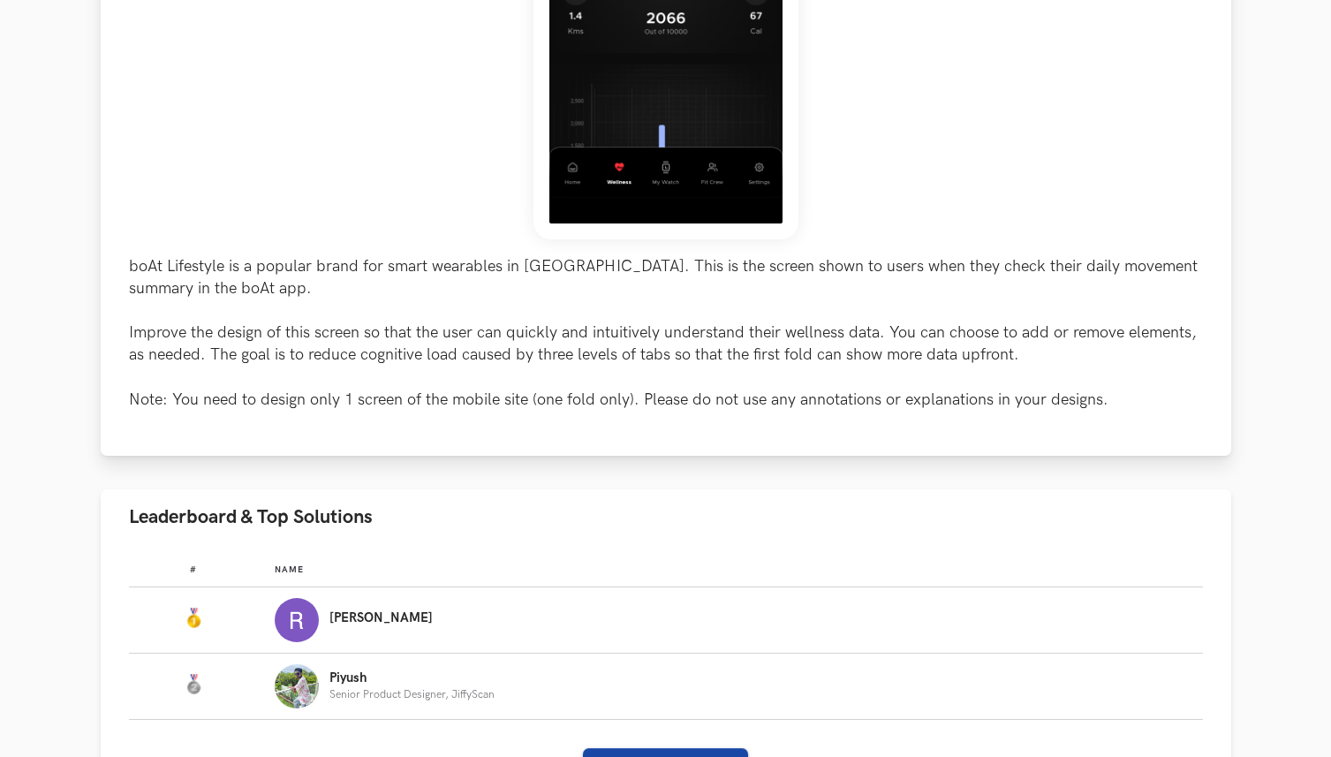
click at [657, 238] on div "boAt Lifestyle is a popular brand for smart wearables in [GEOGRAPHIC_DATA]. Thi…" at bounding box center [666, 50] width 1074 height 722
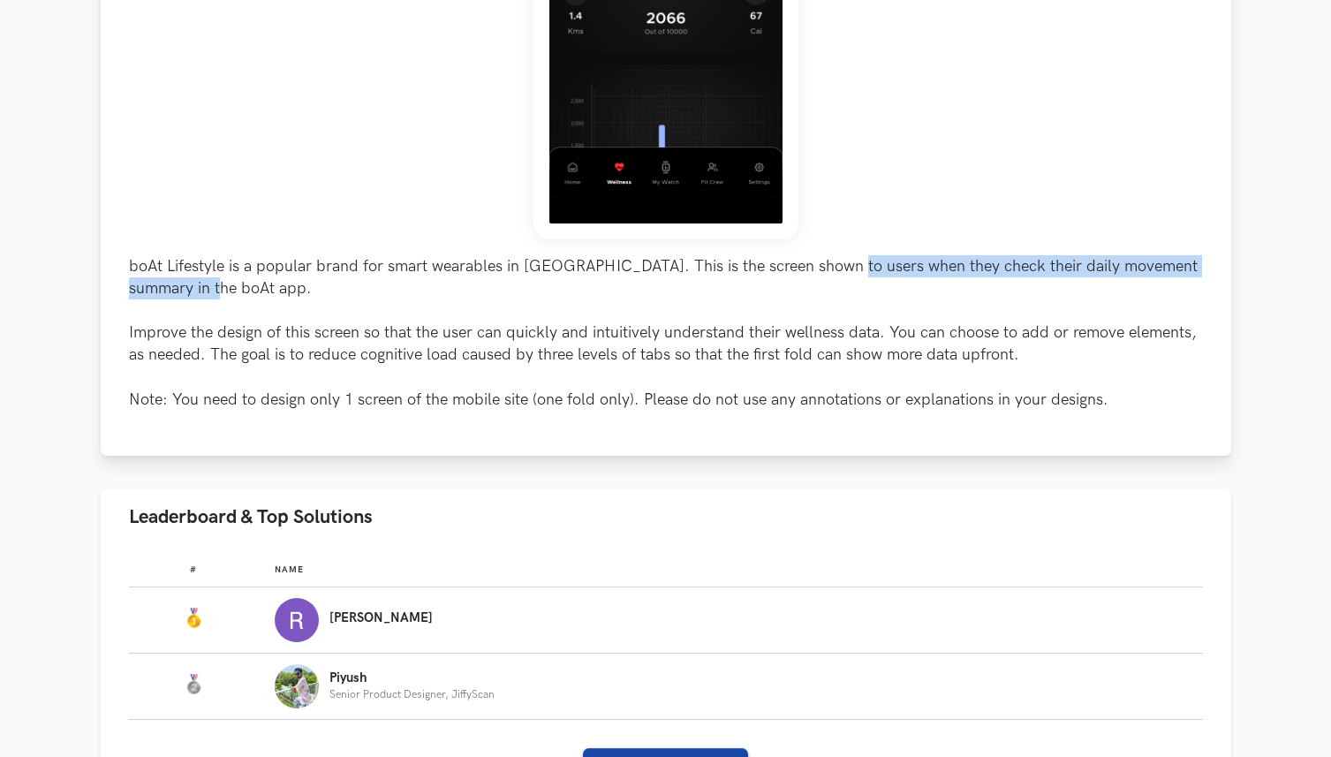
drag, startPoint x: 827, startPoint y: 263, endPoint x: 1048, endPoint y: 281, distance: 221.5
click at [1048, 281] on p "boAt Lifestyle is a popular brand for smart wearables in [GEOGRAPHIC_DATA]. Thi…" at bounding box center [666, 332] width 1074 height 155
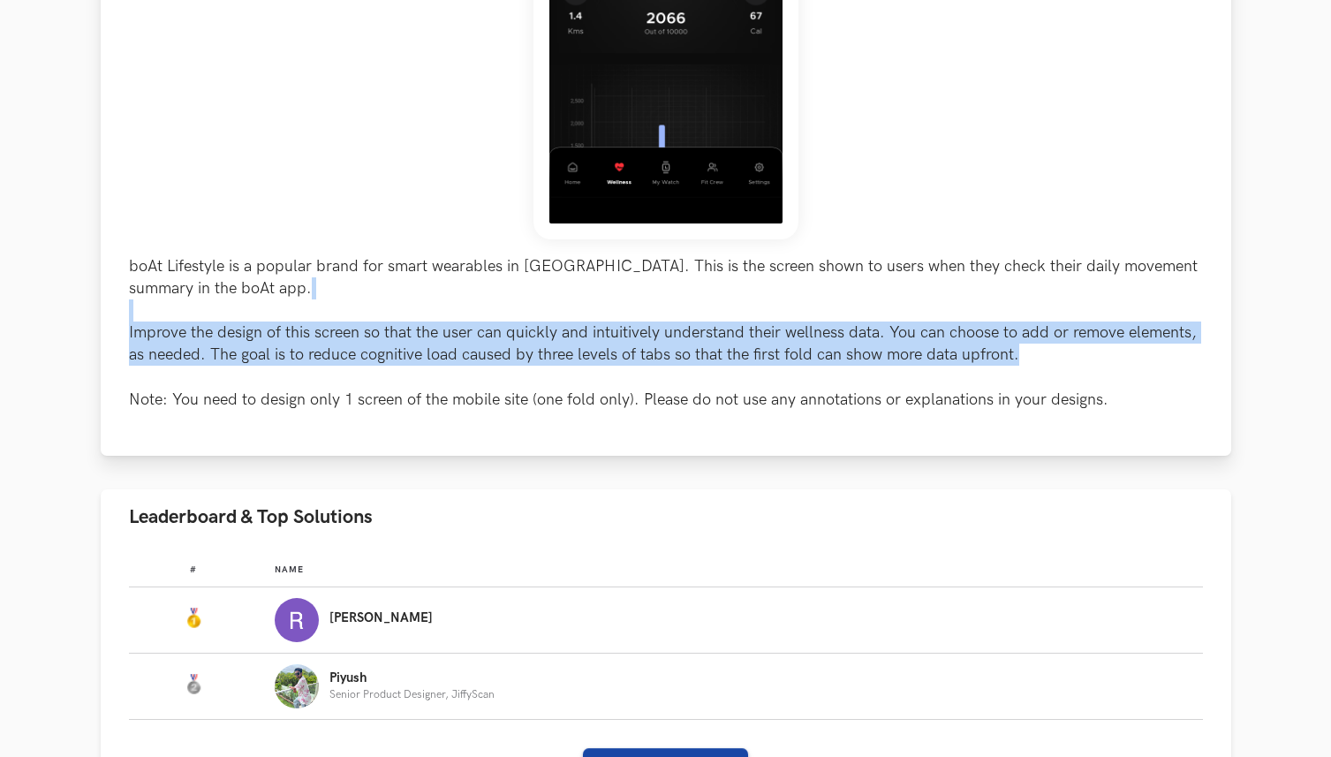
drag, startPoint x: 1021, startPoint y: 318, endPoint x: 1061, endPoint y: 358, distance: 56.2
click at [1061, 358] on p "boAt Lifestyle is a popular brand for smart wearables in [GEOGRAPHIC_DATA]. Thi…" at bounding box center [666, 332] width 1074 height 155
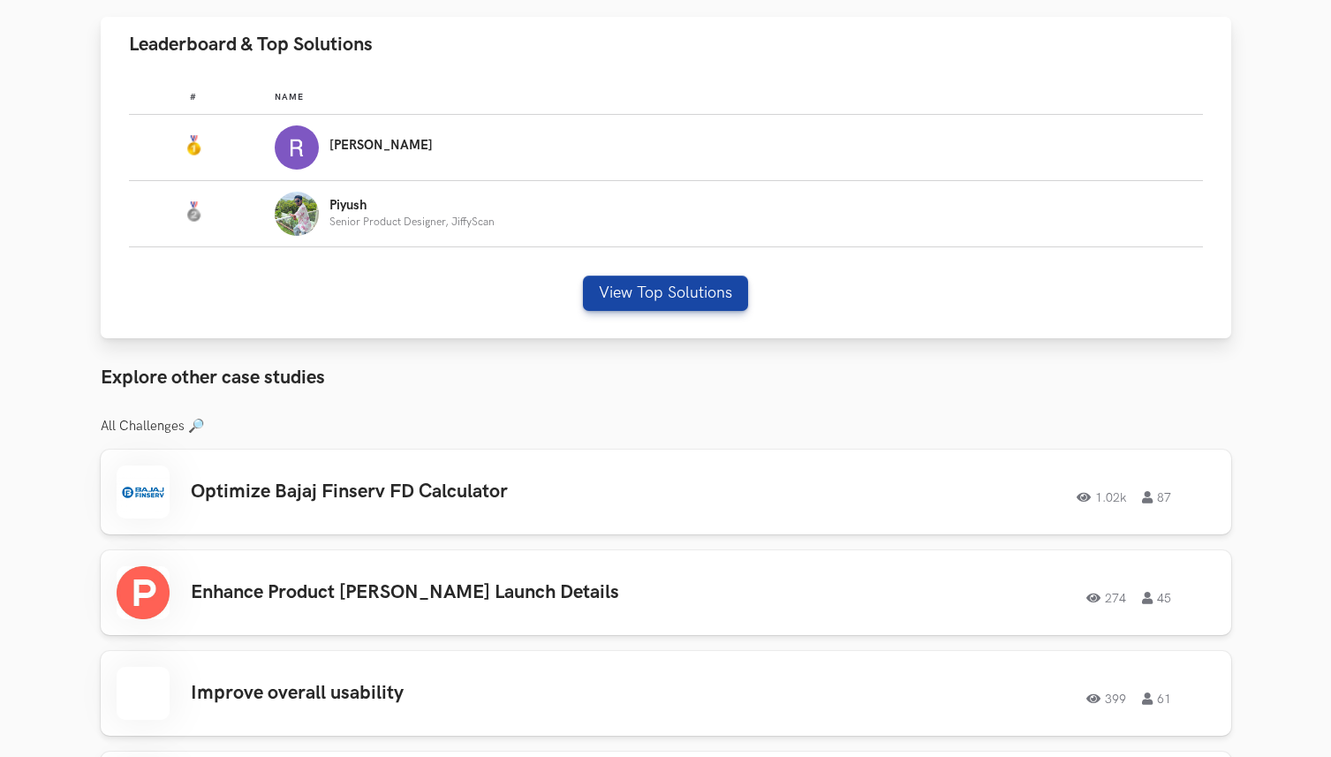
scroll to position [1055, 0]
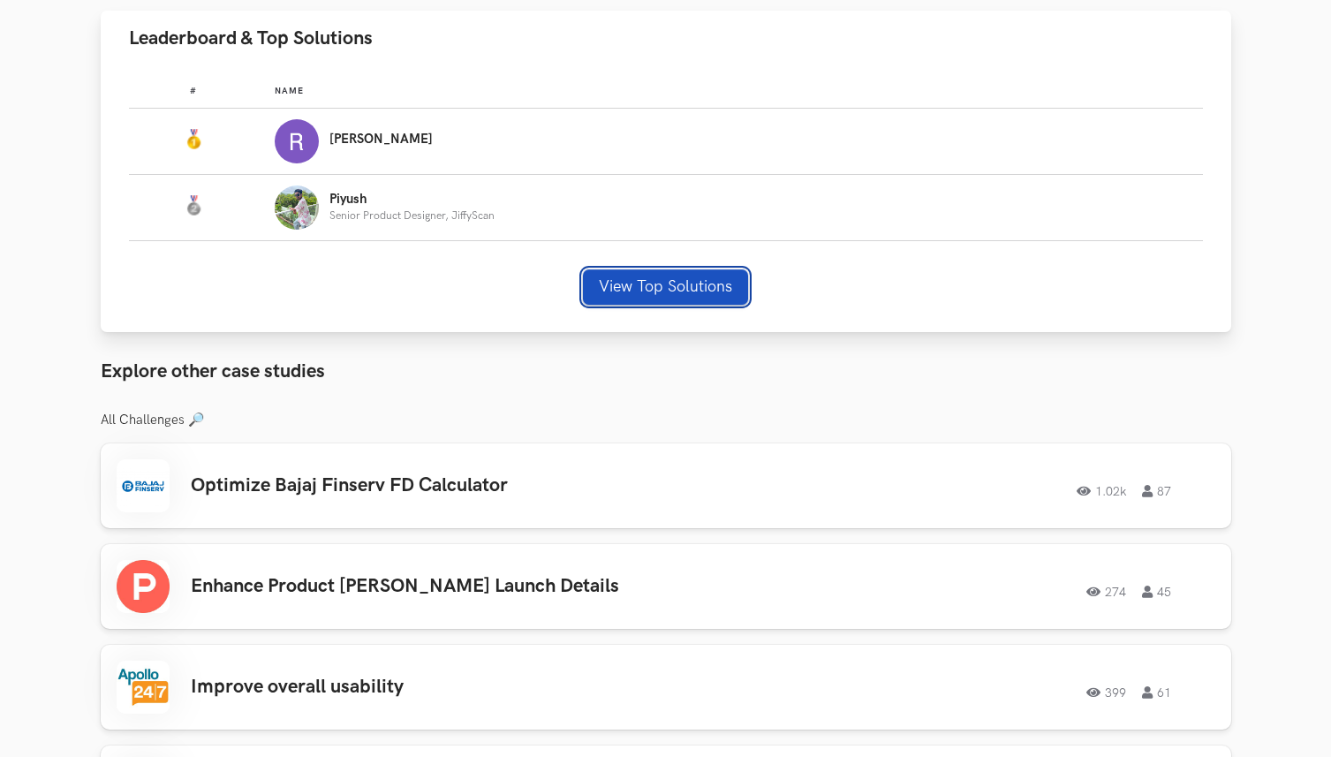
click at [731, 289] on button "View Top Solutions" at bounding box center [665, 286] width 165 height 35
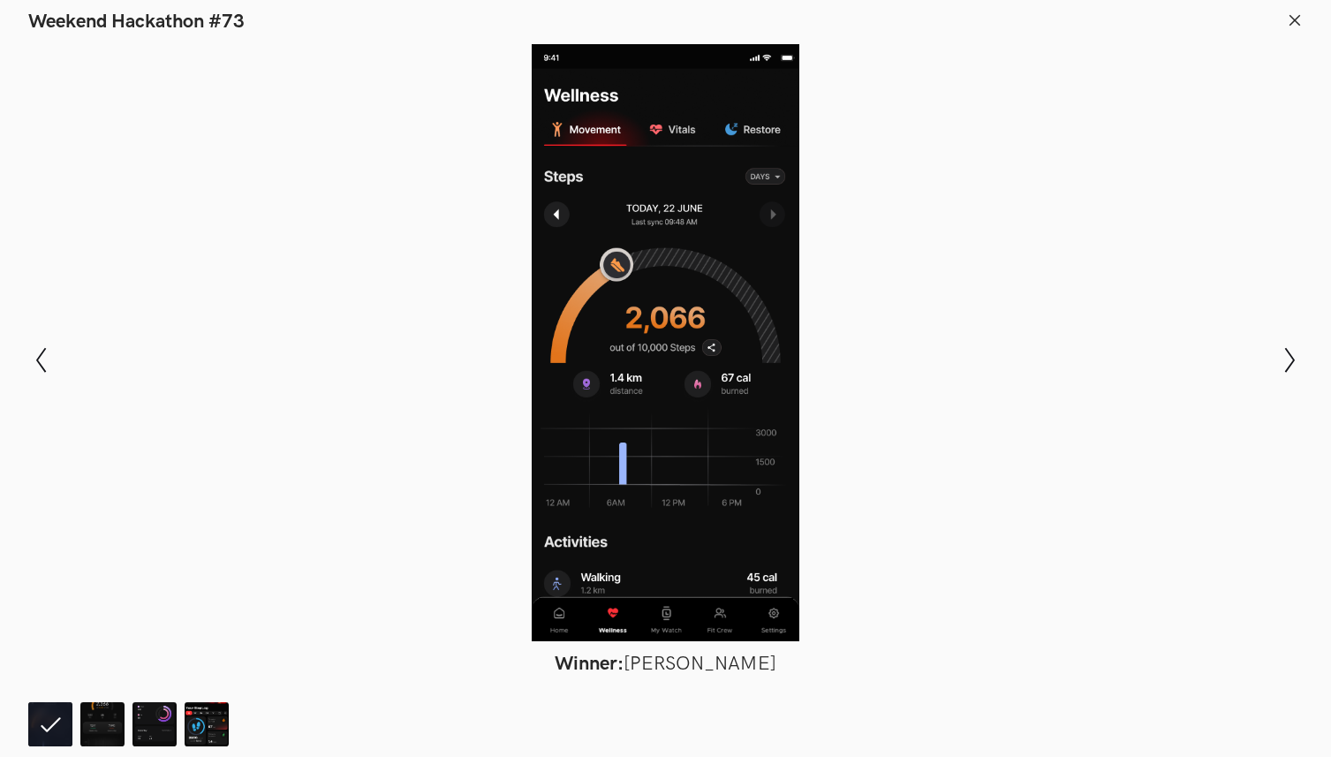
scroll to position [1113, 0]
click at [1287, 367] on icon "Show next slide" at bounding box center [1290, 360] width 26 height 26
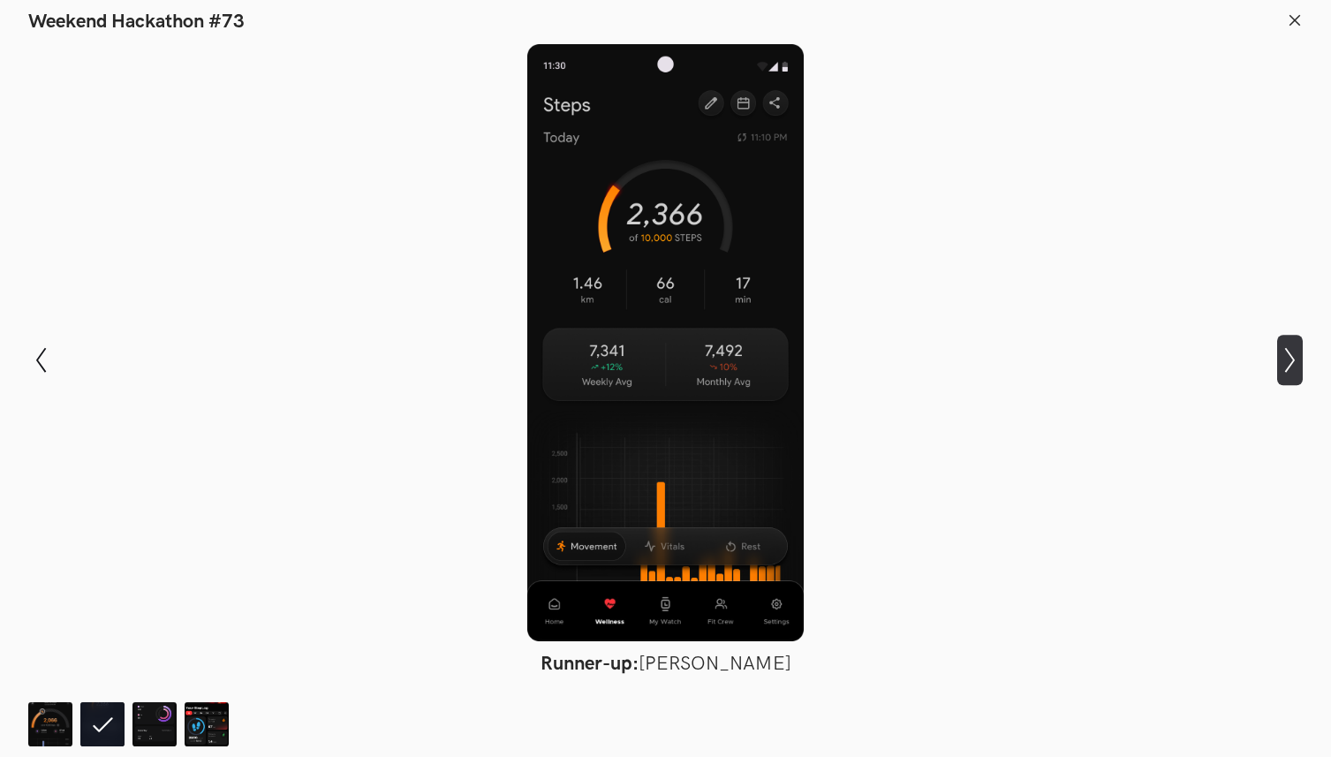
click at [1287, 367] on icon "Show next slide" at bounding box center [1290, 360] width 26 height 26
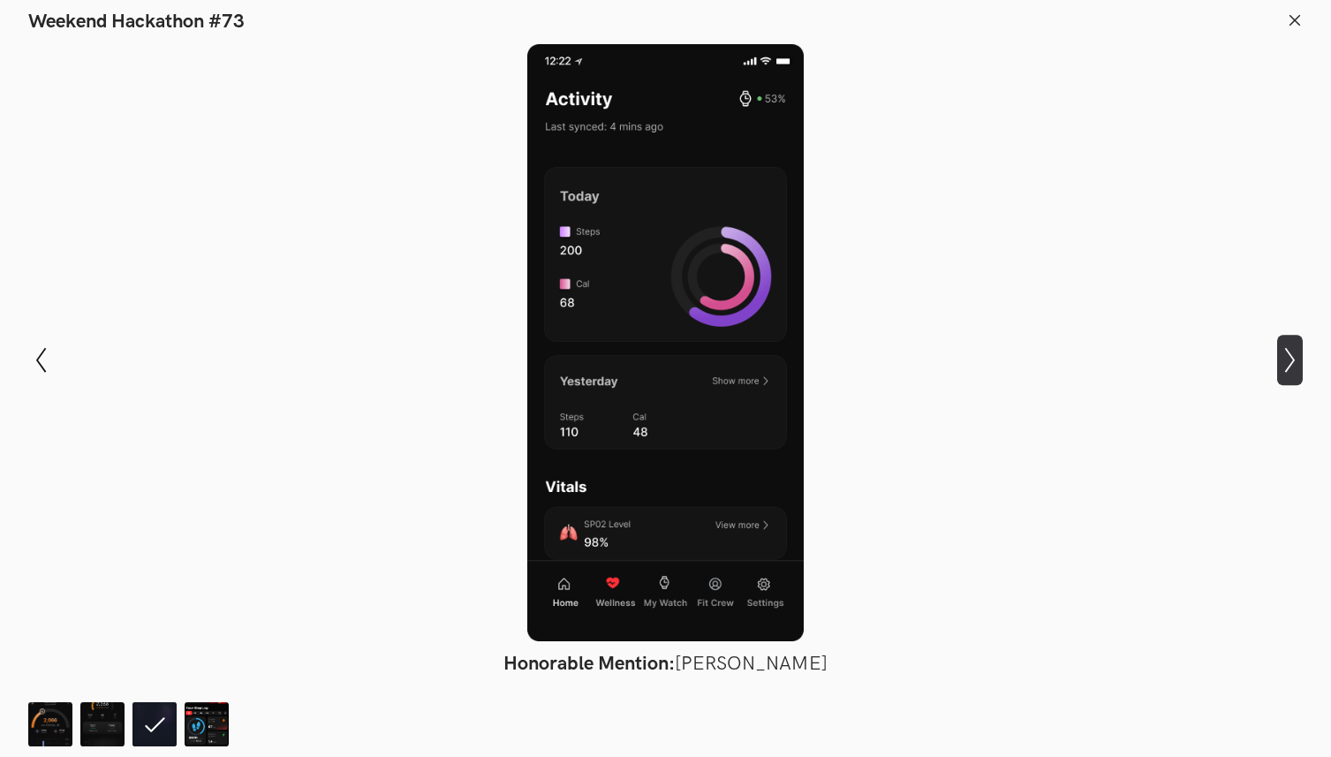
click at [1286, 367] on icon "Show next slide" at bounding box center [1290, 360] width 26 height 26
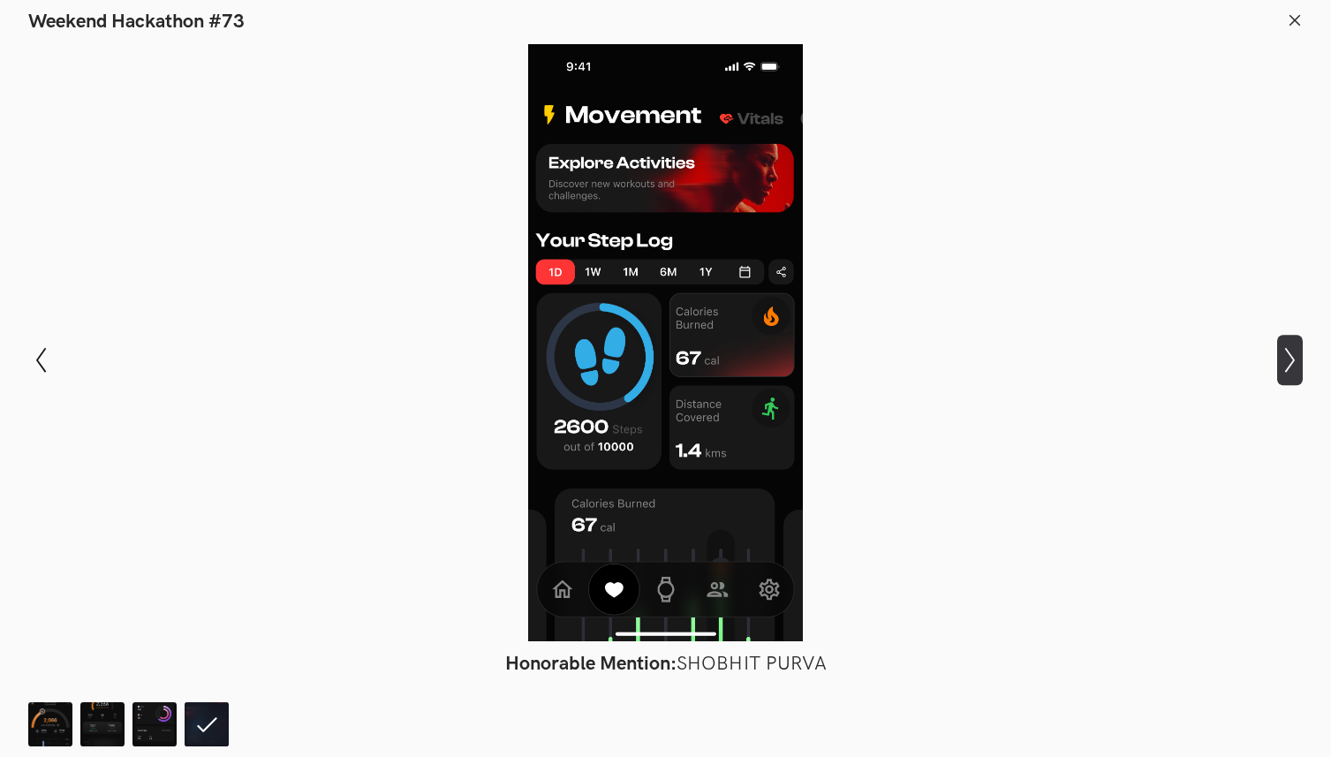
click at [1285, 367] on icon "Show next slide" at bounding box center [1290, 360] width 26 height 26
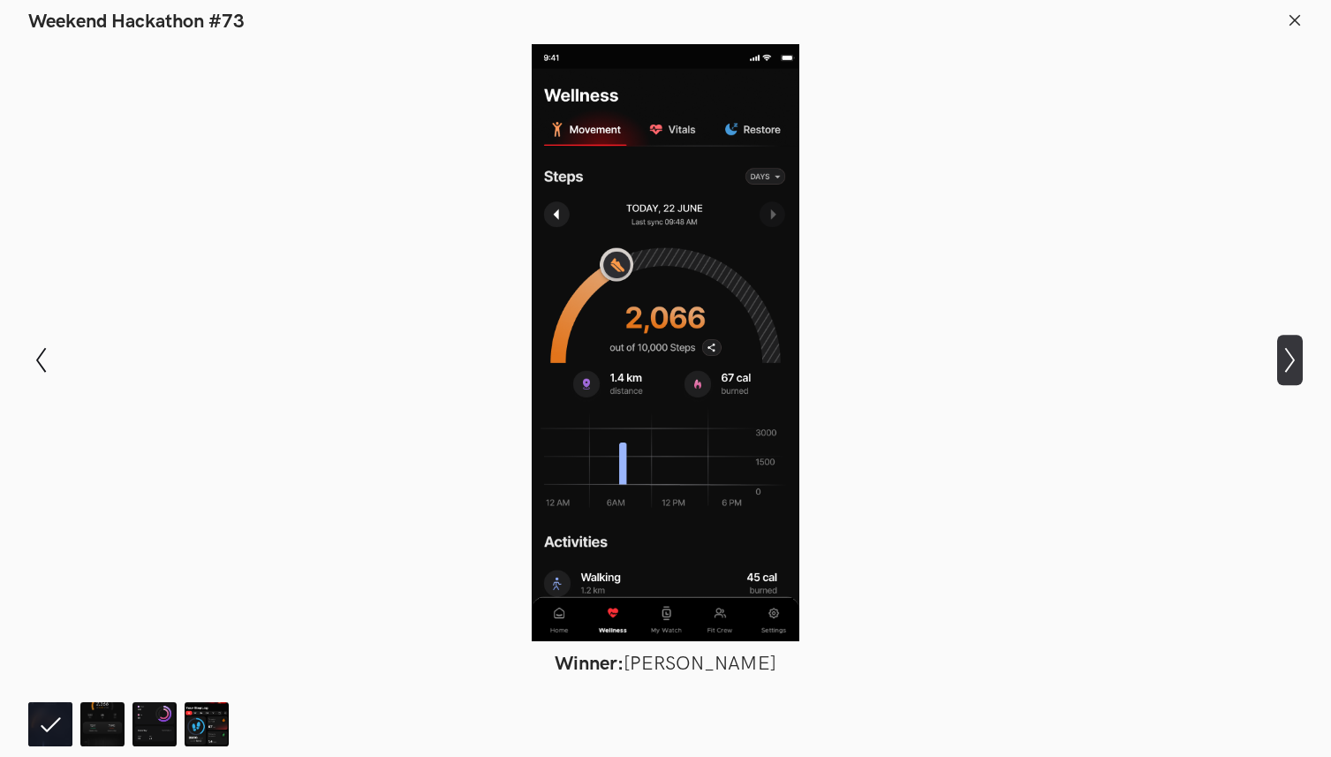
click at [1285, 367] on icon "Show next slide" at bounding box center [1290, 360] width 26 height 26
